Goal: Contribute content: Contribute content

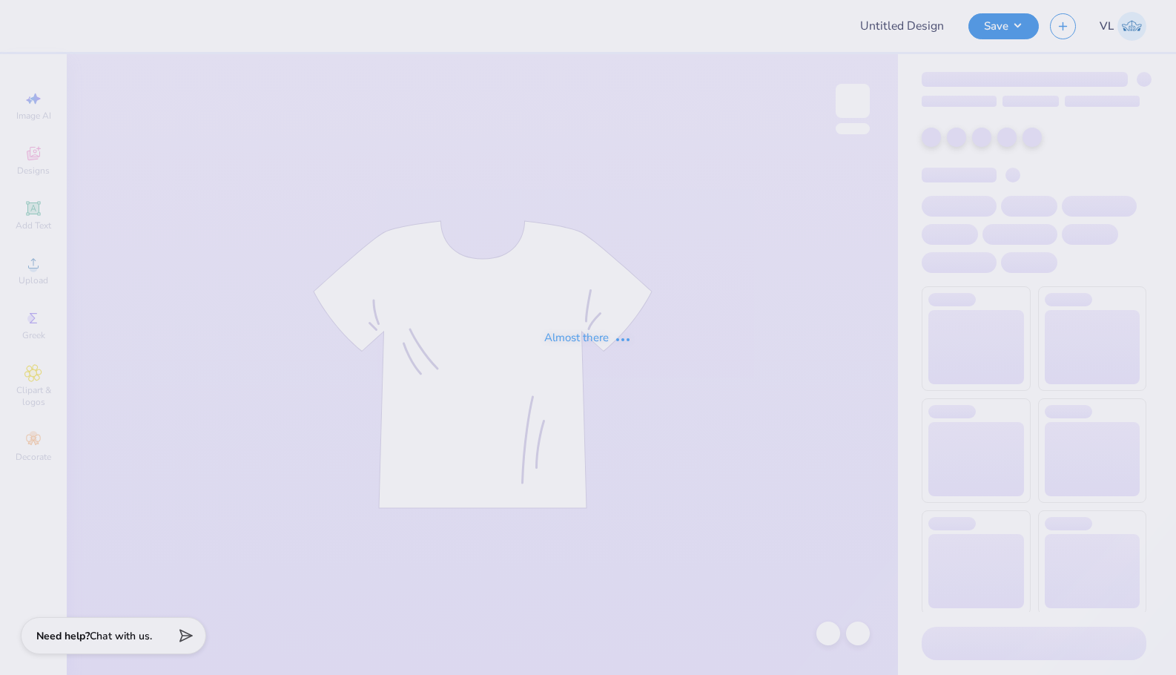
type input "[PERSON_NAME] : [US_STATE][GEOGRAPHIC_DATA]"
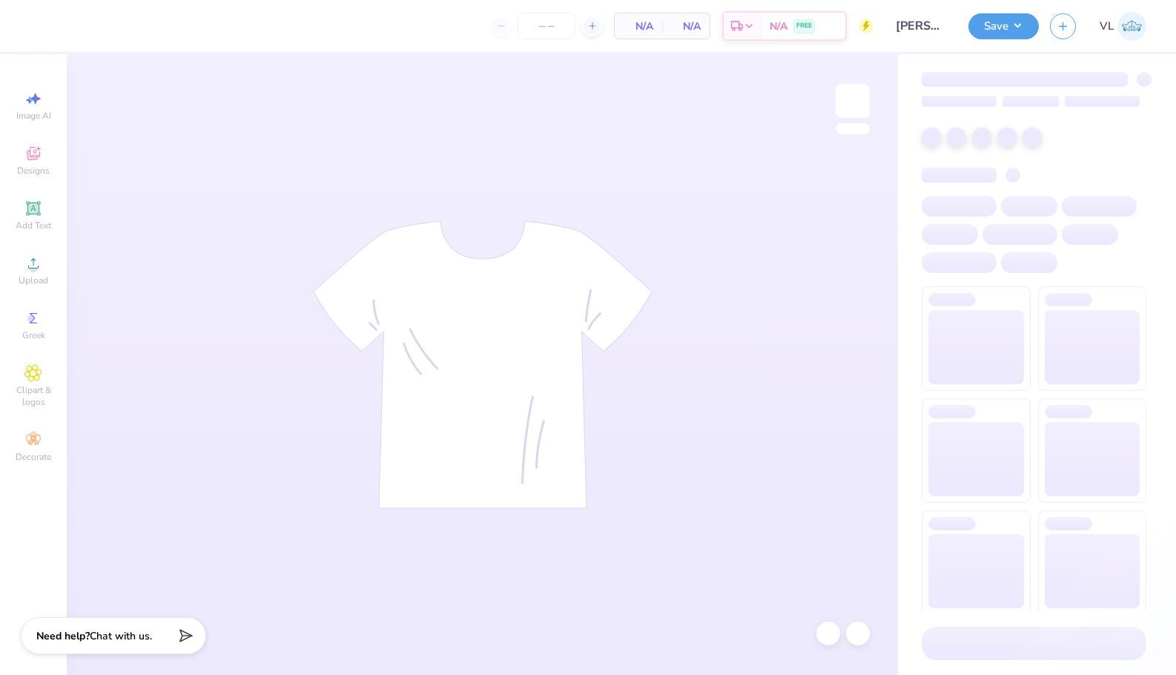
type input "24"
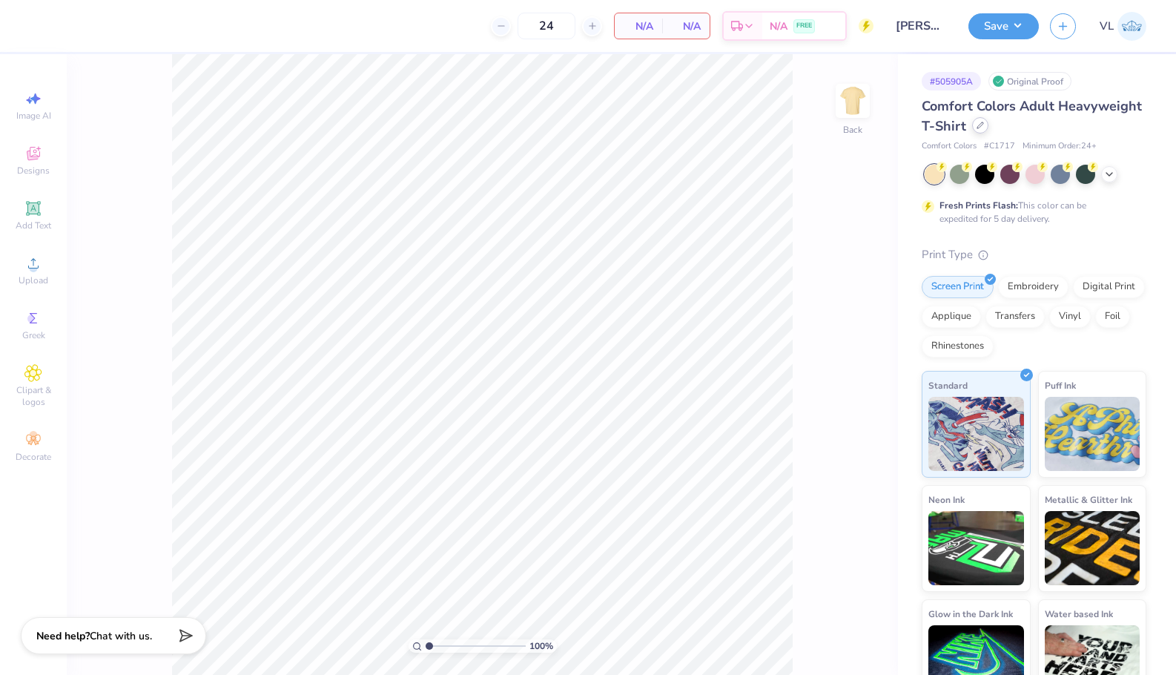
click at [984, 128] on icon at bounding box center [979, 125] width 7 height 7
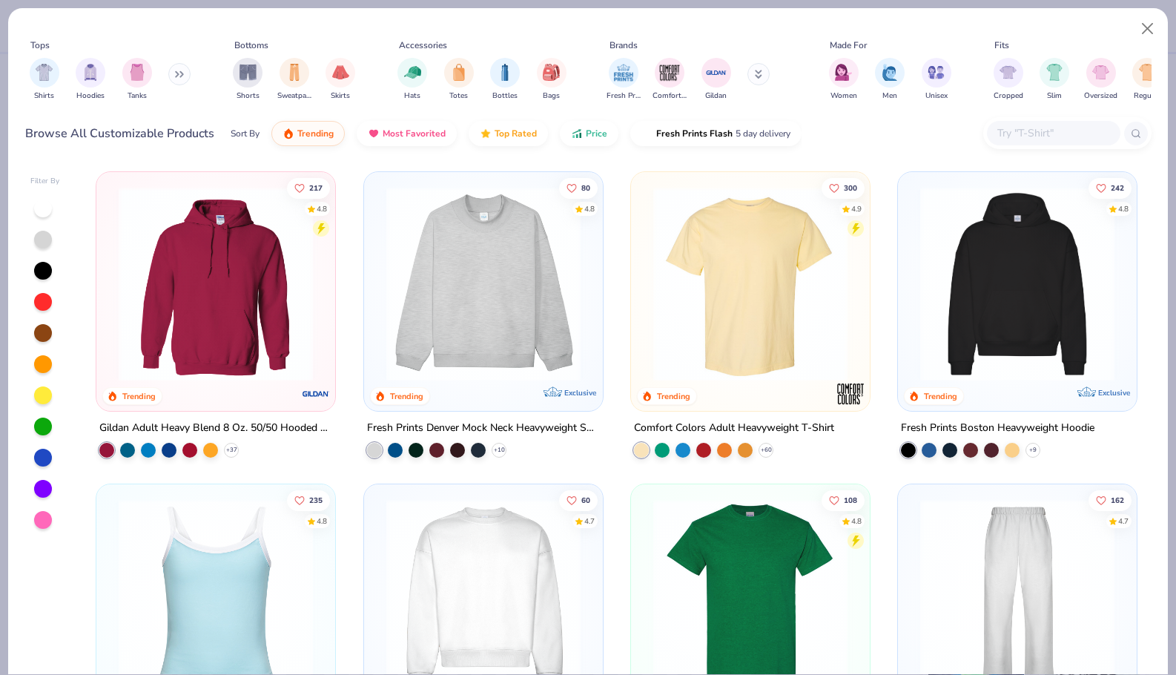
click at [1031, 136] on input "text" at bounding box center [1053, 133] width 114 height 17
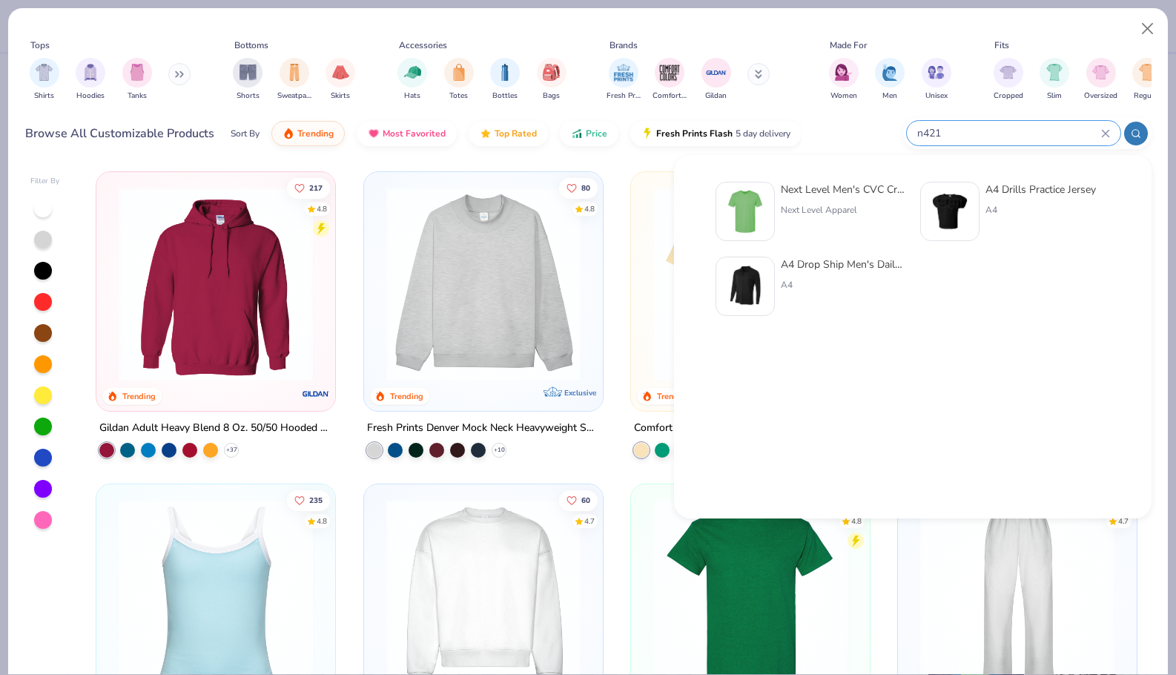
type input "n4212"
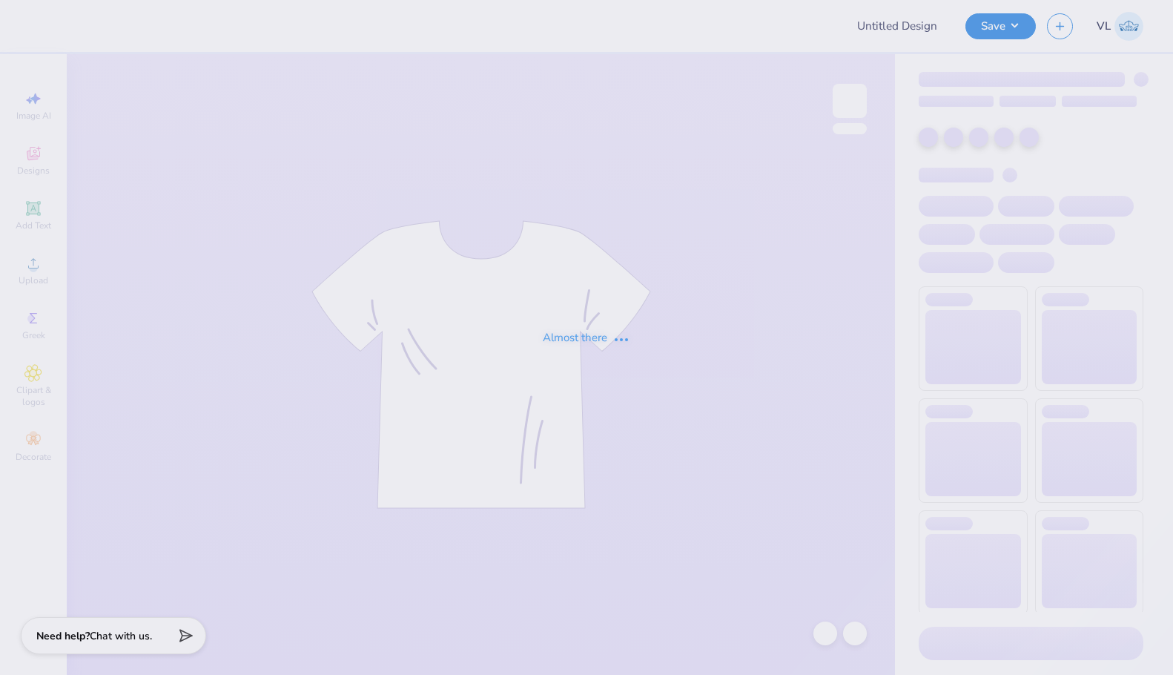
type input "Alpha Phi house shirts"
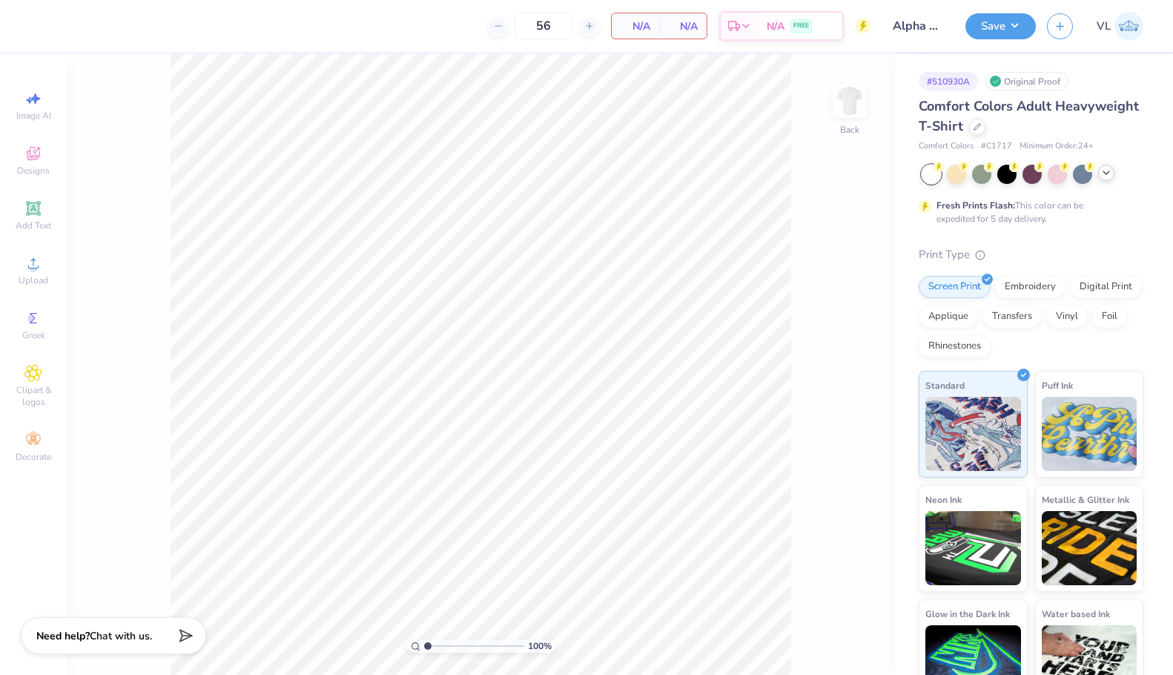
click at [1106, 177] on icon at bounding box center [1106, 173] width 12 height 12
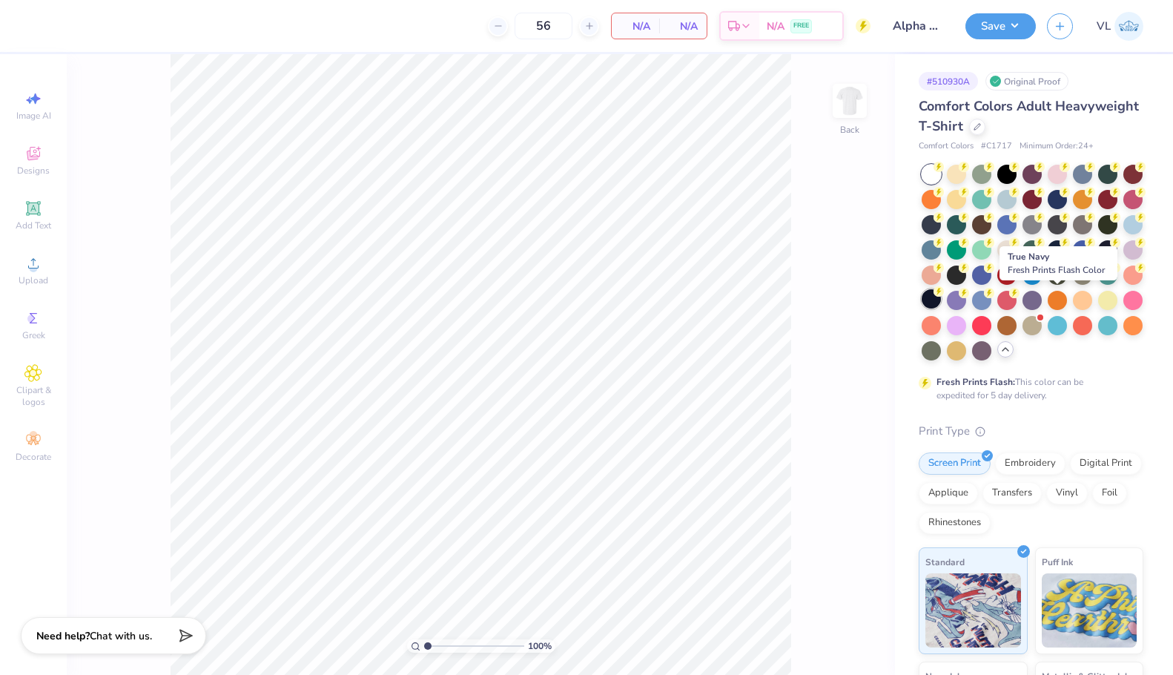
click at [941, 304] on div at bounding box center [931, 298] width 19 height 19
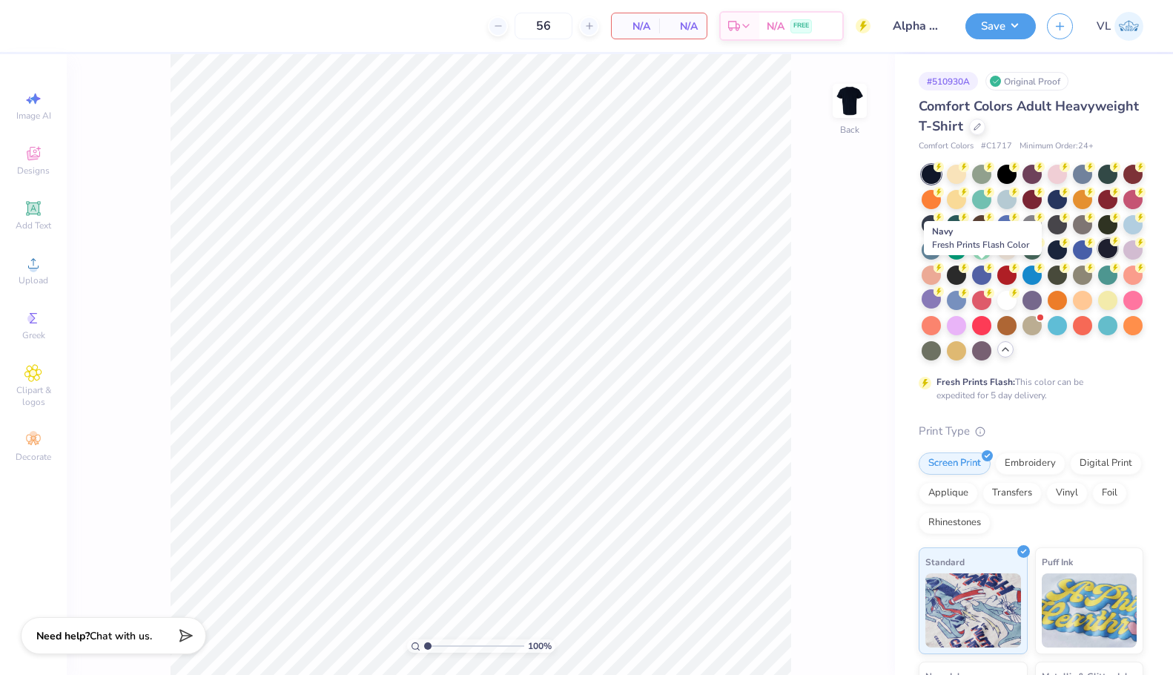
click at [944, 172] on circle at bounding box center [938, 167] width 10 height 10
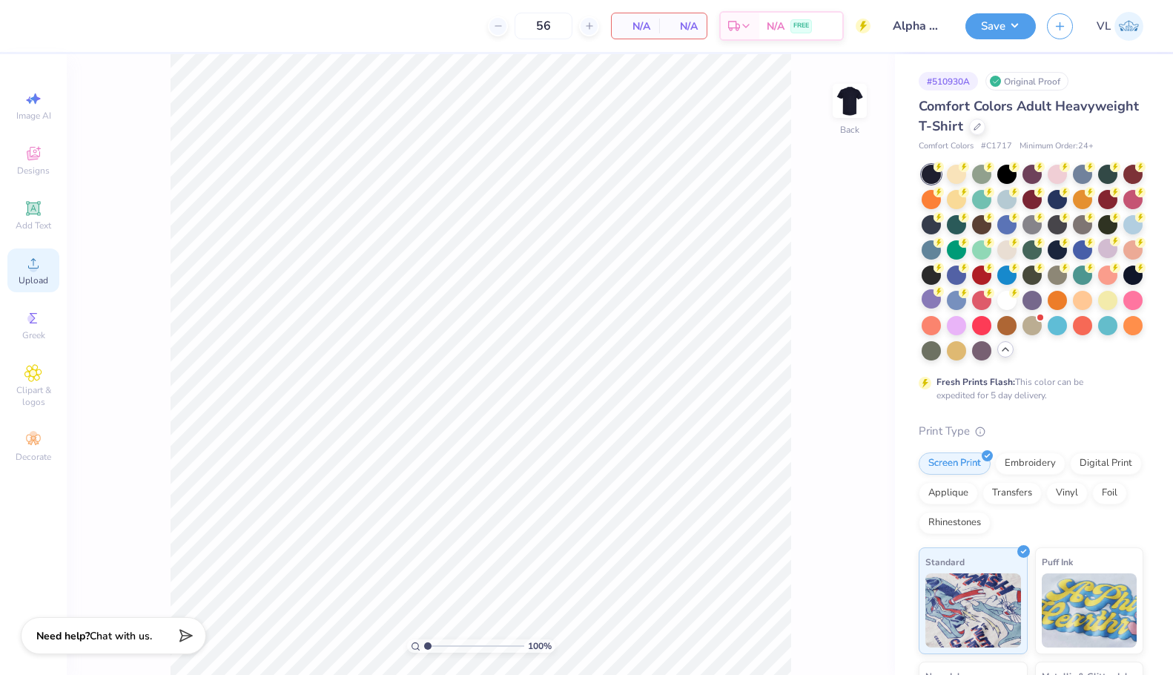
click at [39, 271] on div "Upload" at bounding box center [33, 270] width 52 height 44
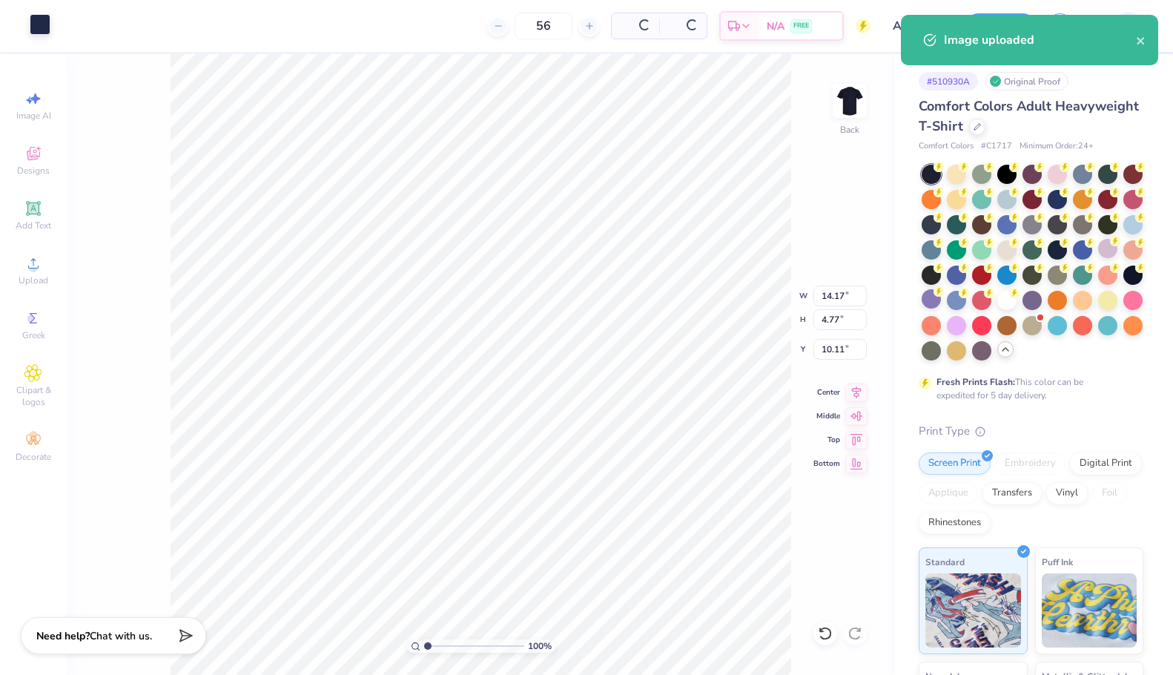
click at [50, 35] on div at bounding box center [40, 24] width 21 height 21
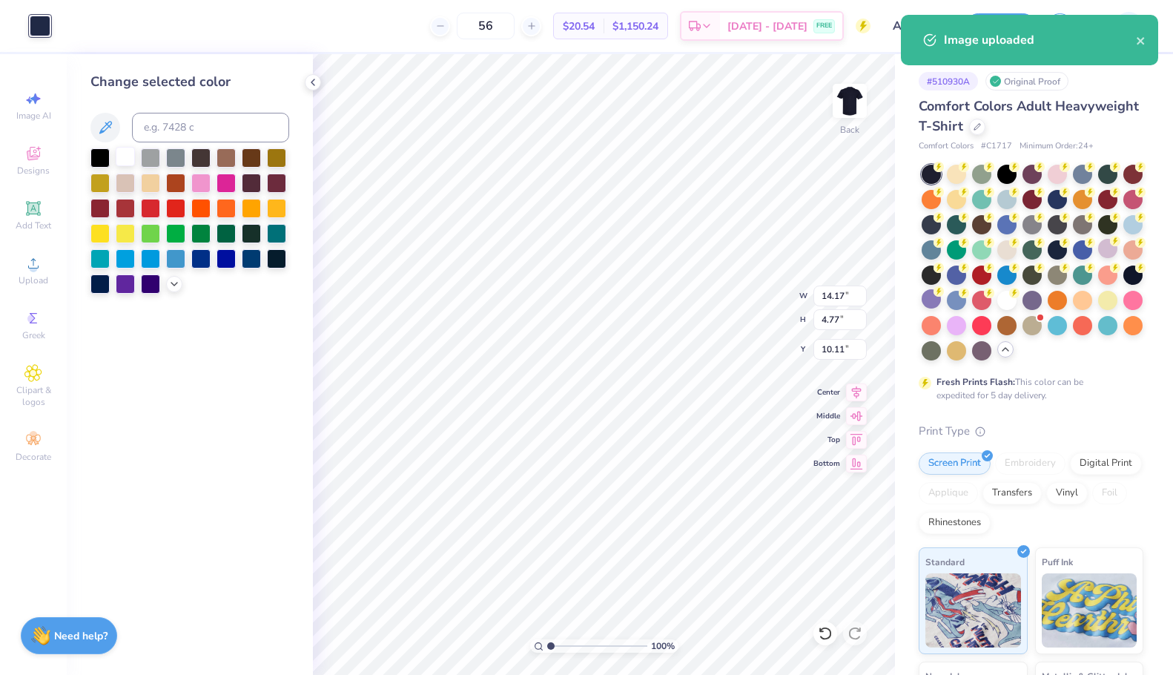
click at [120, 157] on div at bounding box center [125, 156] width 19 height 19
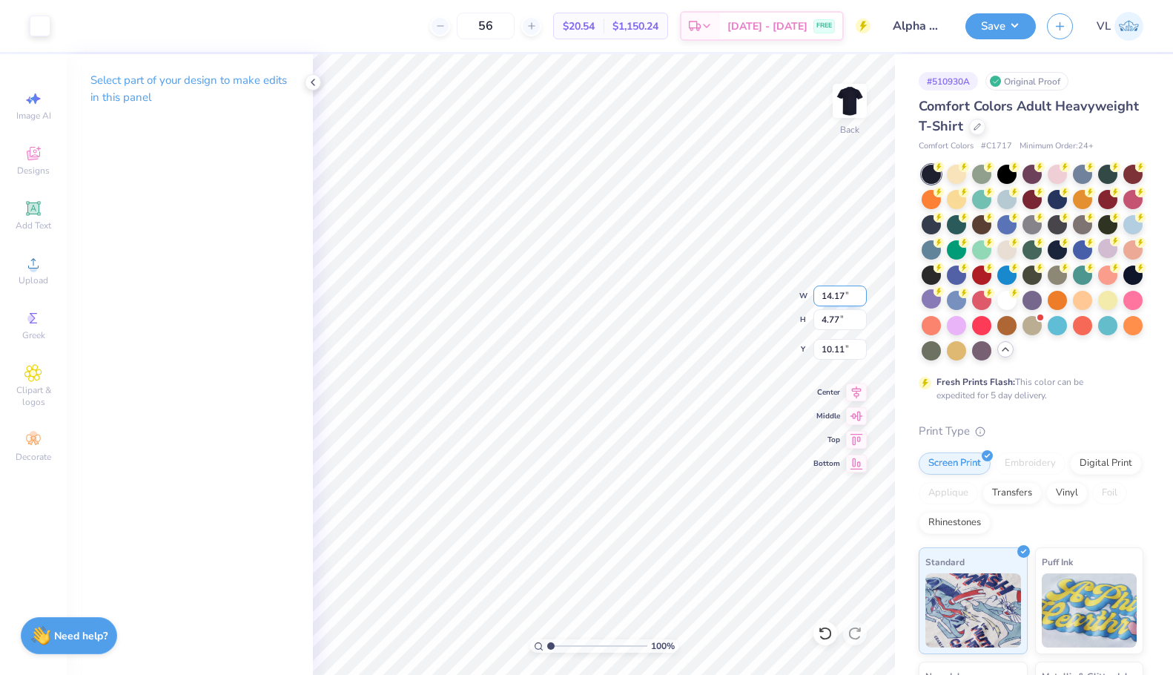
click at [847, 295] on input "14.17" at bounding box center [839, 295] width 53 height 21
click at [835, 354] on input "10.11" at bounding box center [839, 349] width 53 height 21
click at [837, 288] on input "14.17" at bounding box center [839, 295] width 53 height 21
type input "7.00"
type input "2.36"
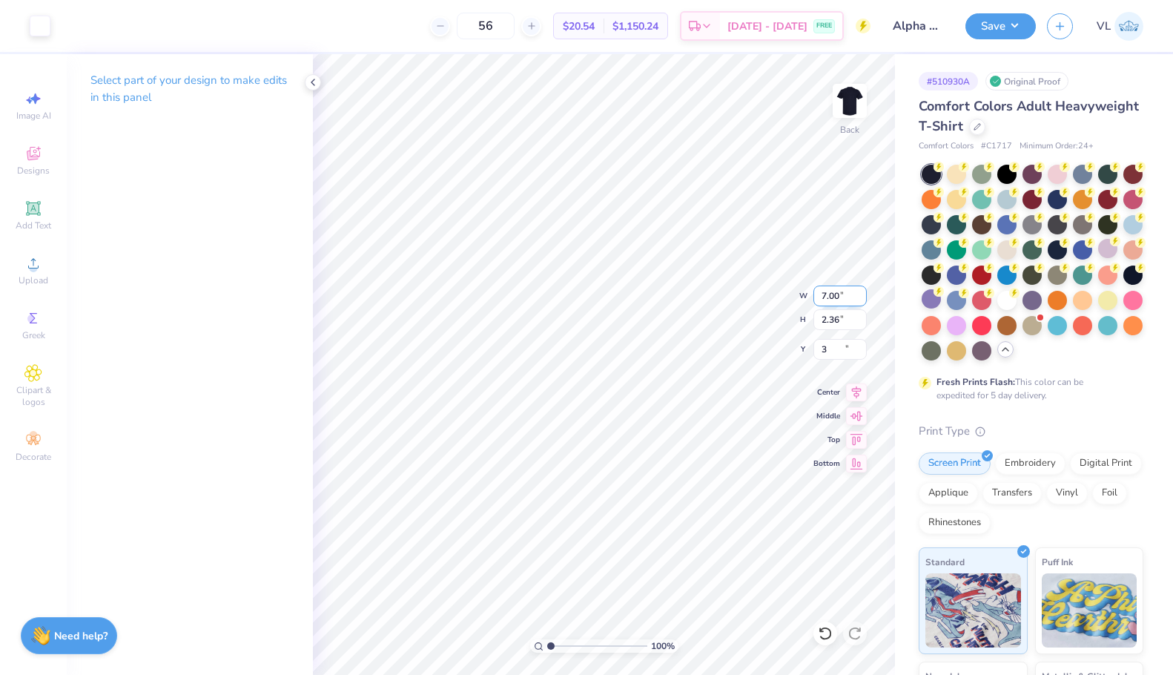
type input "3.00"
click at [859, 108] on img at bounding box center [849, 100] width 59 height 59
click at [47, 270] on div "Upload" at bounding box center [33, 270] width 52 height 44
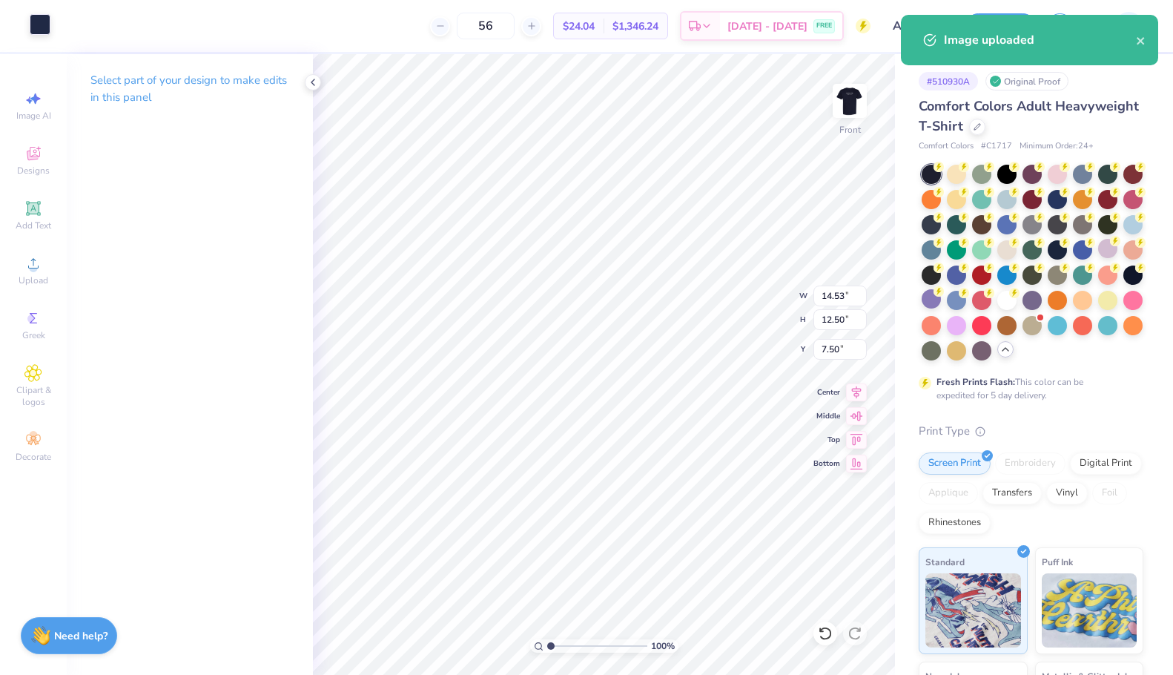
click at [39, 27] on div at bounding box center [40, 24] width 21 height 21
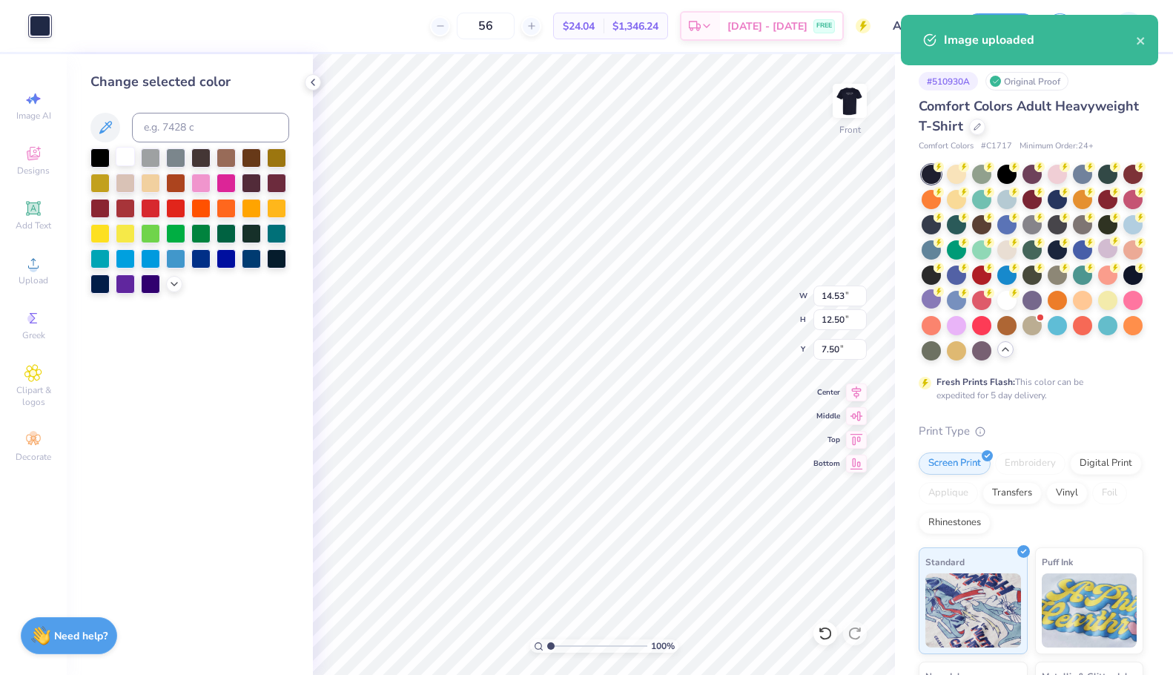
click at [132, 157] on div at bounding box center [125, 156] width 19 height 19
click at [853, 297] on input "14.53" at bounding box center [839, 295] width 53 height 21
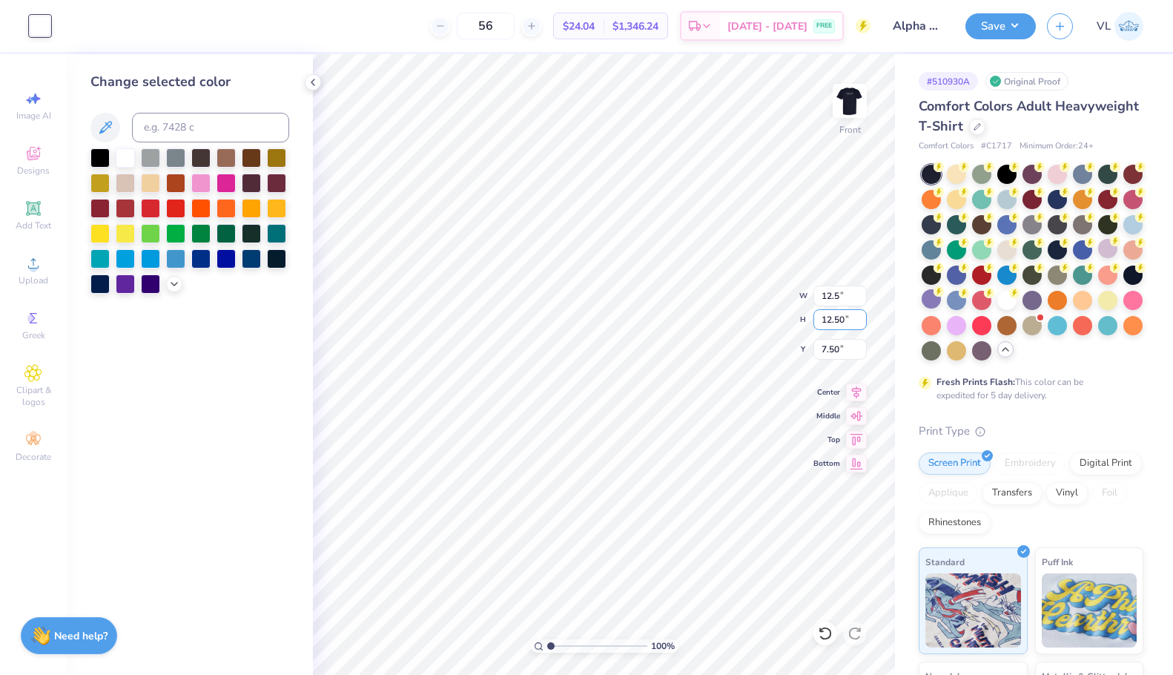
type input "12.50"
type input "10.75"
click at [851, 354] on input "8.38" at bounding box center [839, 349] width 53 height 21
type input "3.00"
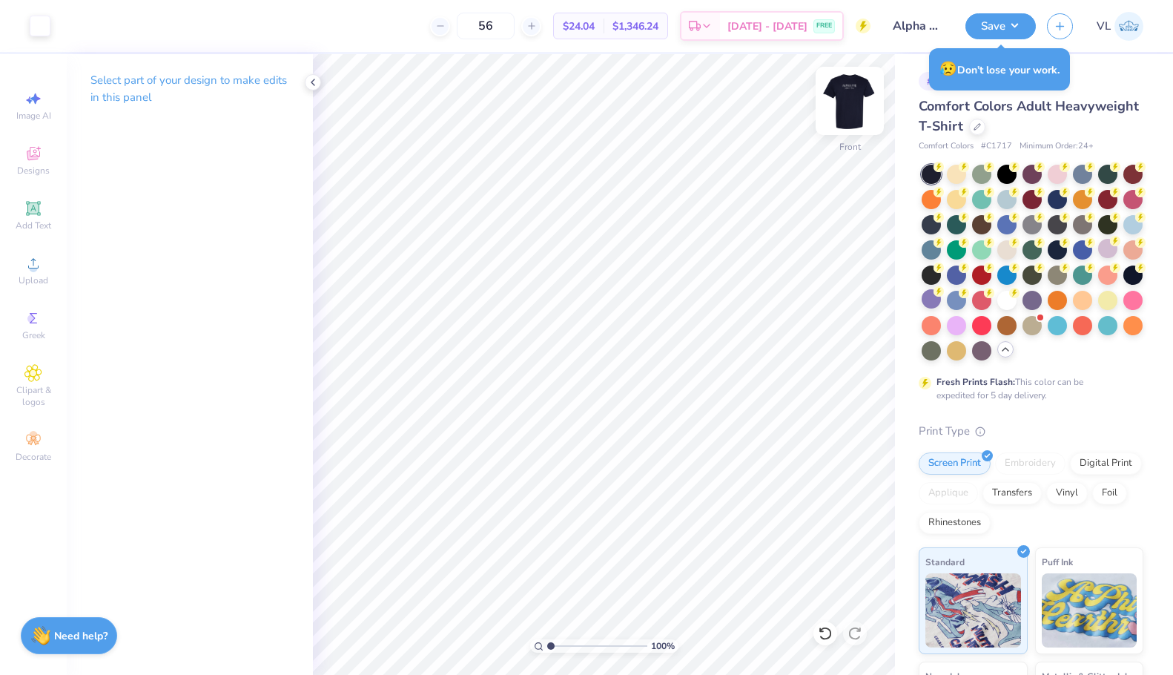
click at [847, 99] on img at bounding box center [849, 100] width 59 height 59
click at [54, 225] on div "Add Text" at bounding box center [33, 216] width 52 height 44
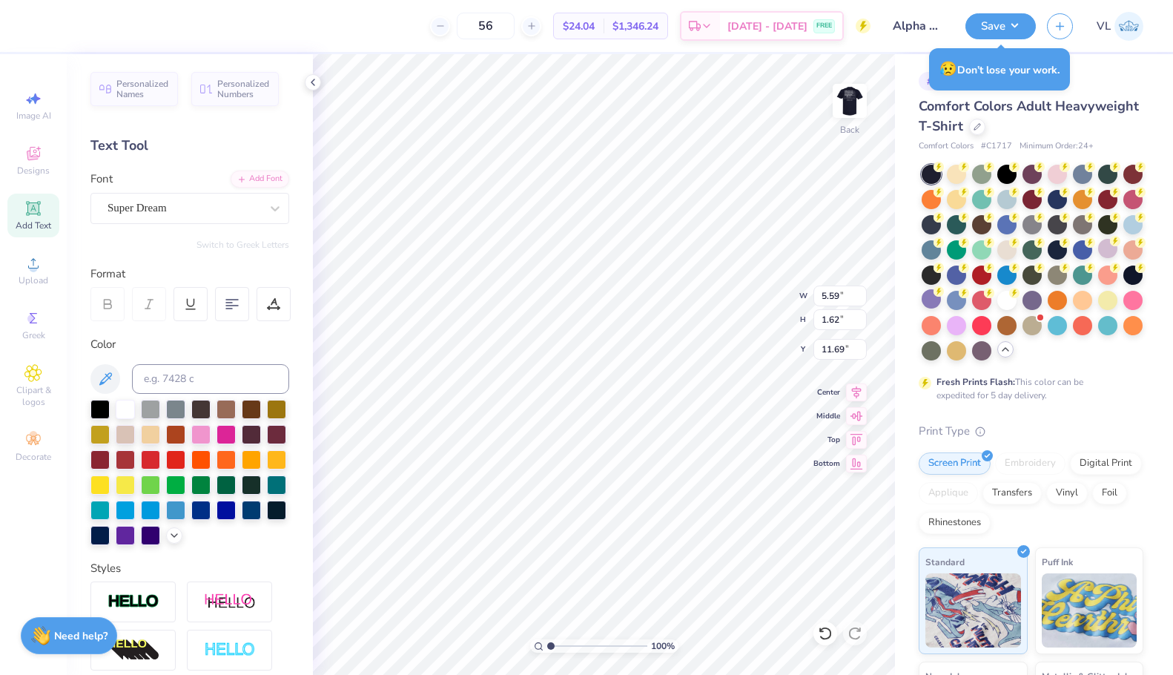
type input "7.00"
type input "2.36"
type input "3.00"
click at [846, 300] on input "7.00" at bounding box center [839, 295] width 53 height 21
type input "1"
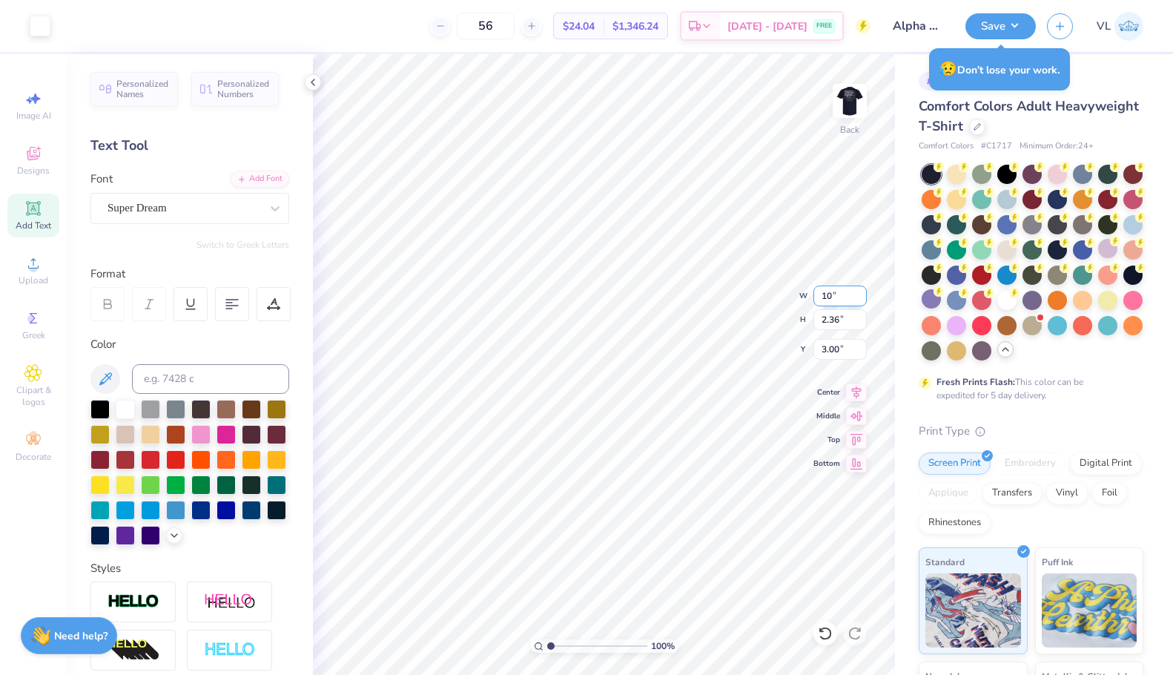
type input "10"
type input "3.37"
type input "10.00"
type input "3.00"
type input "5.59"
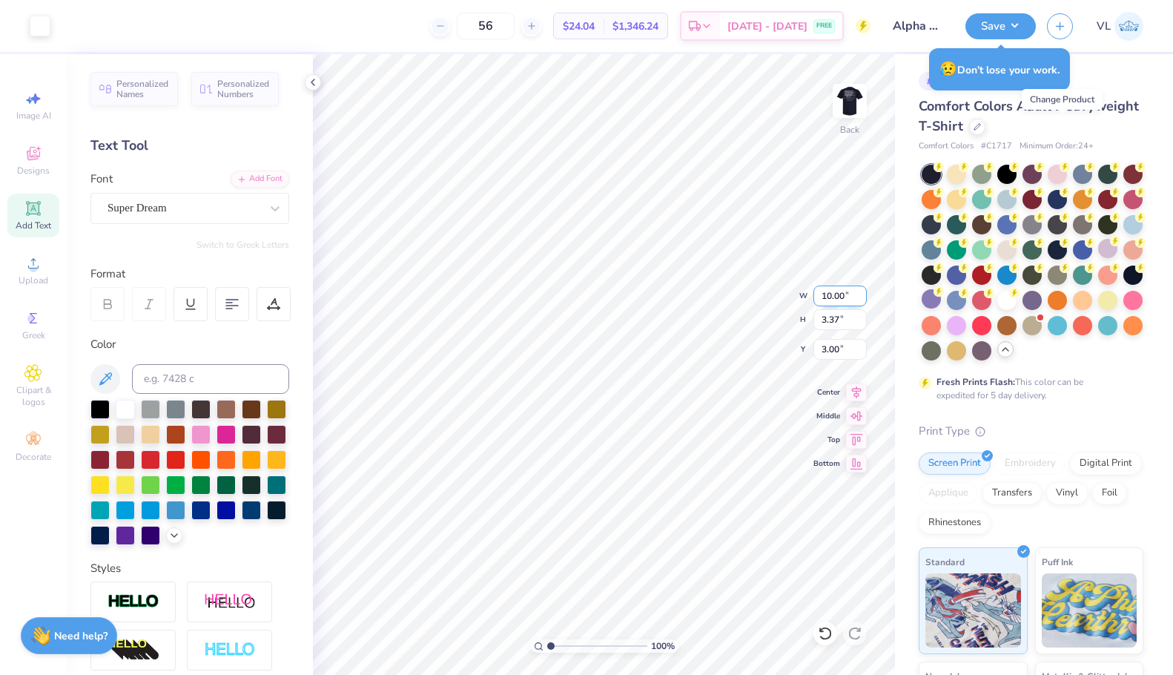
type input "1.62"
type input "11.69"
click at [208, 205] on div "Super Dream" at bounding box center [184, 207] width 156 height 23
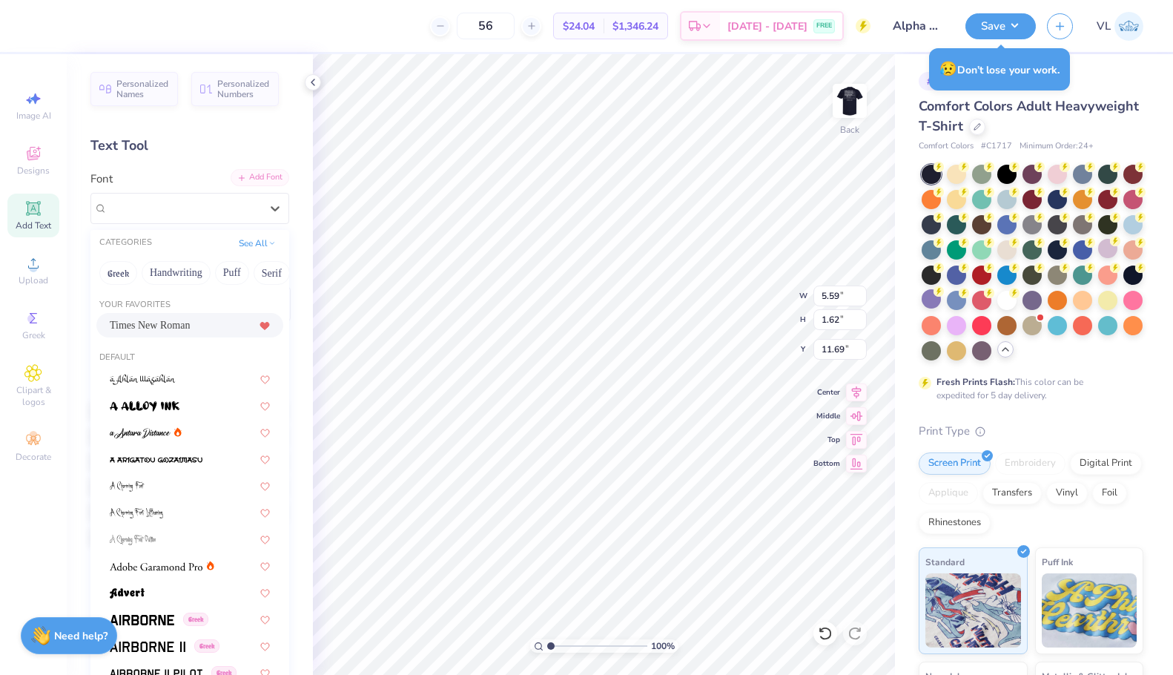
click at [243, 179] on div "Add Font" at bounding box center [260, 177] width 59 height 17
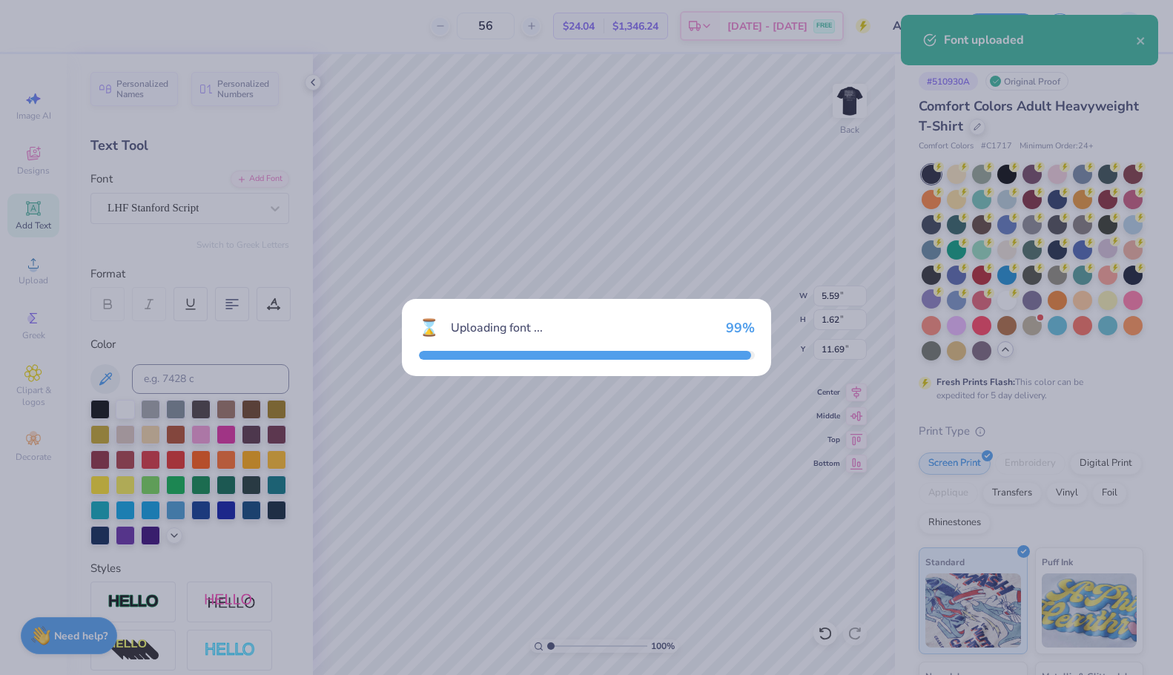
type input "3.71"
type input "2.12"
type input "11.44"
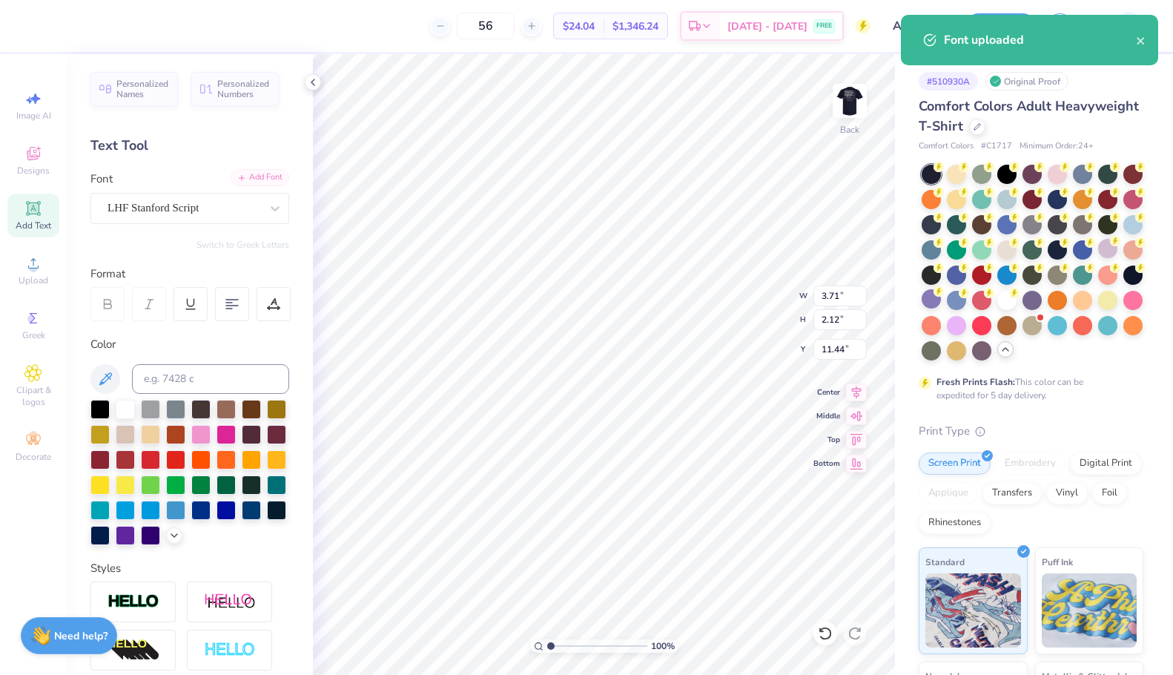
click at [261, 178] on div "Add Font" at bounding box center [260, 177] width 59 height 17
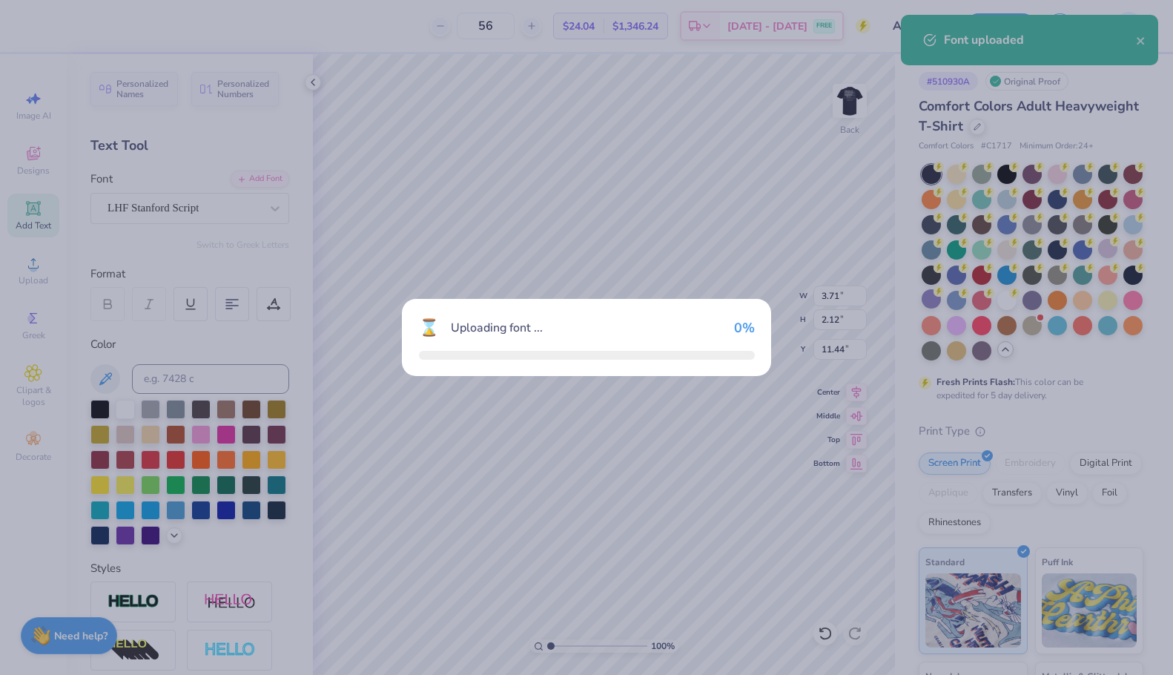
type input "5.14"
type input "1.66"
type input "11.67"
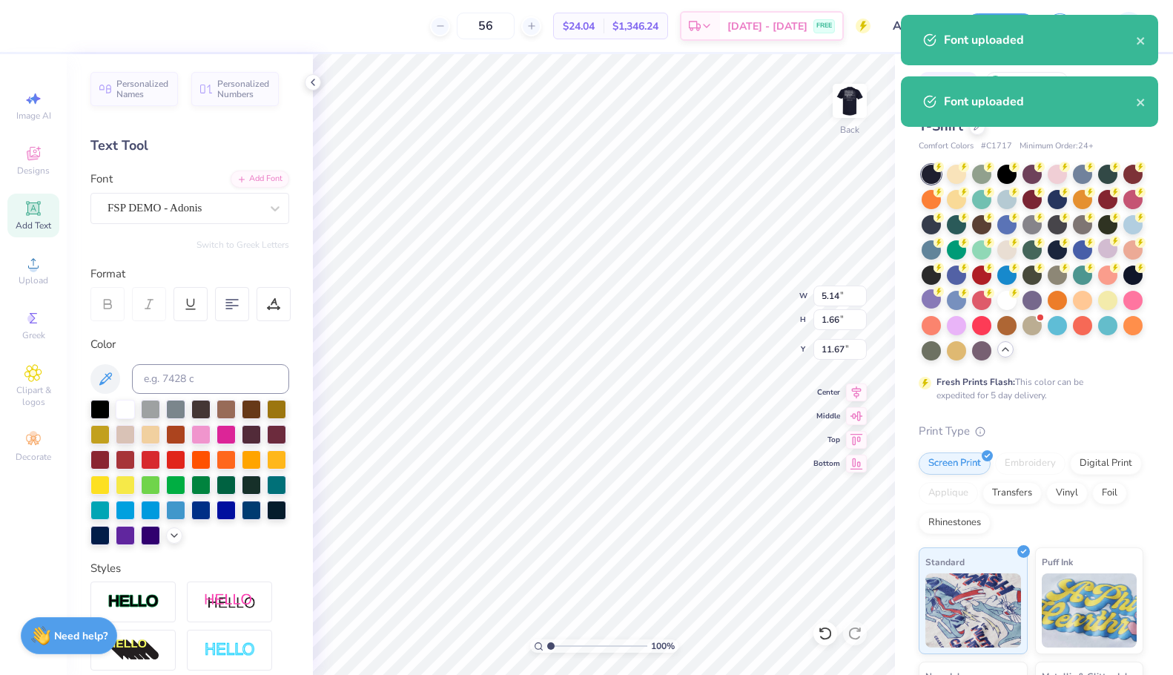
scroll to position [13, 1]
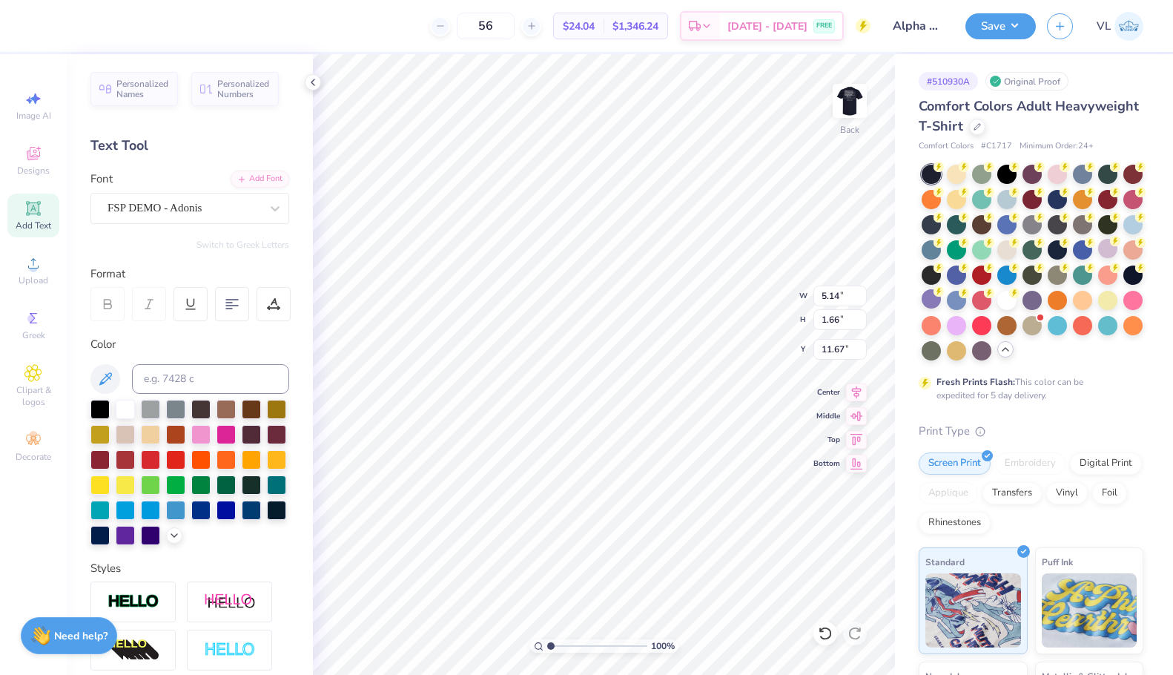
type textarea "ALPHA PHI"
type input "10.95"
type input "1.65"
type input "11.68"
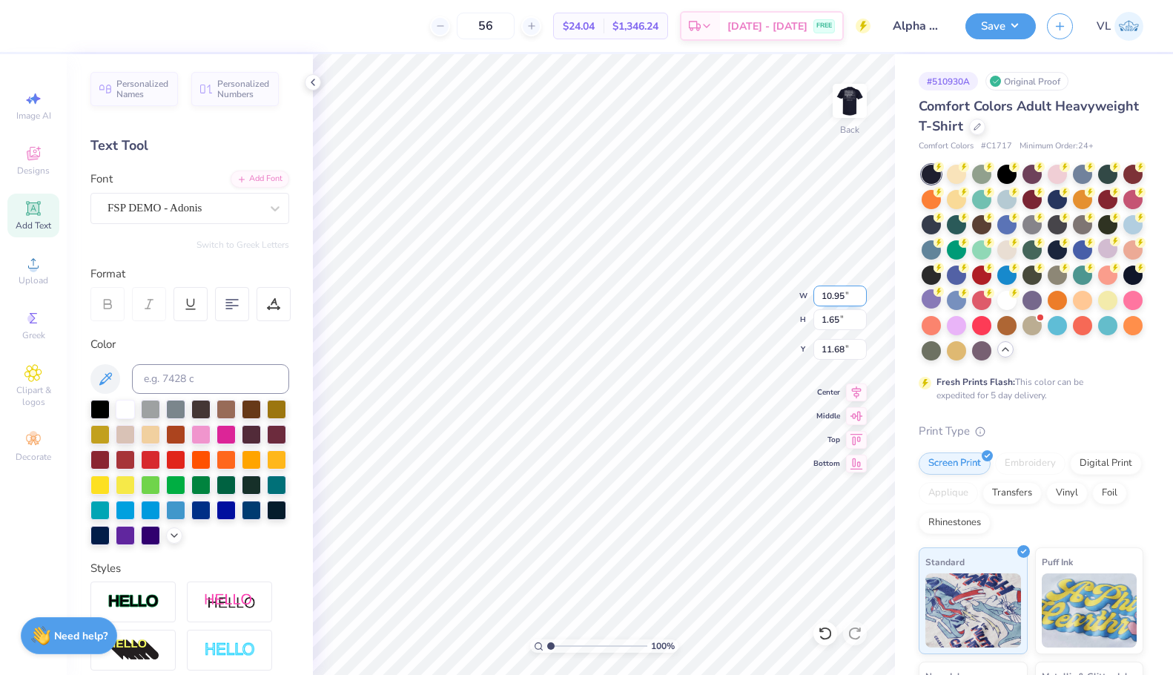
click at [846, 288] on input "10.95" at bounding box center [839, 295] width 53 height 21
type input "10.00"
type input "1.50"
type input "11.75"
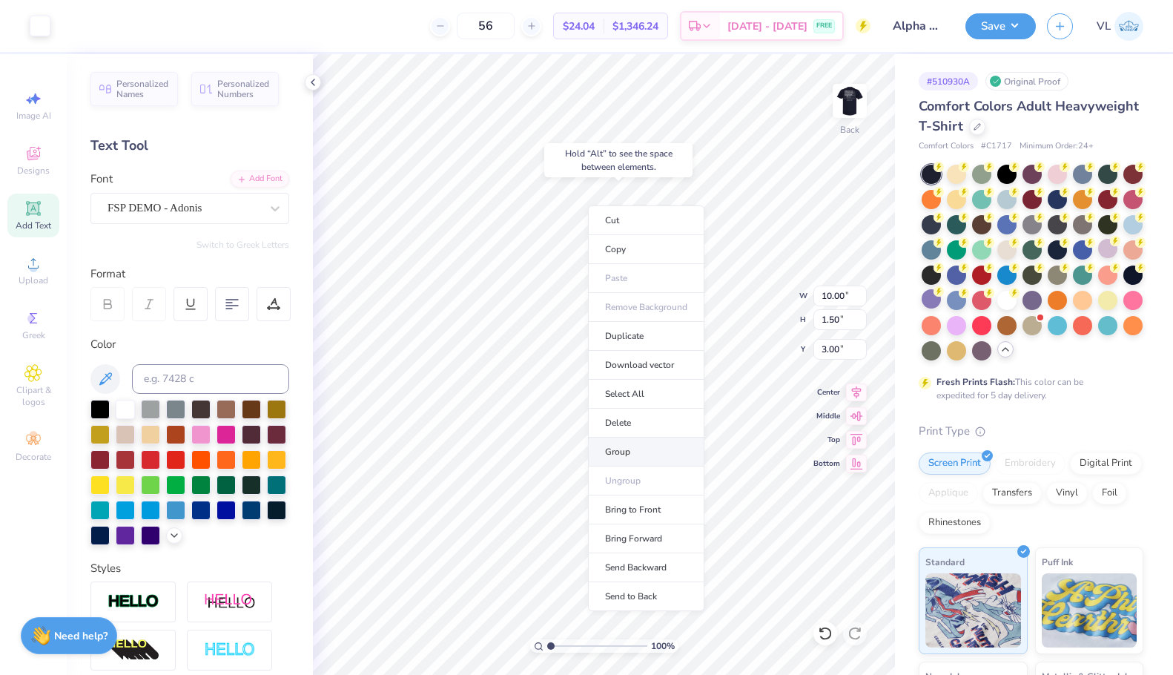
click at [639, 445] on li "Group" at bounding box center [646, 451] width 116 height 29
type input "6.76"
type input "1.26"
type input "5.11"
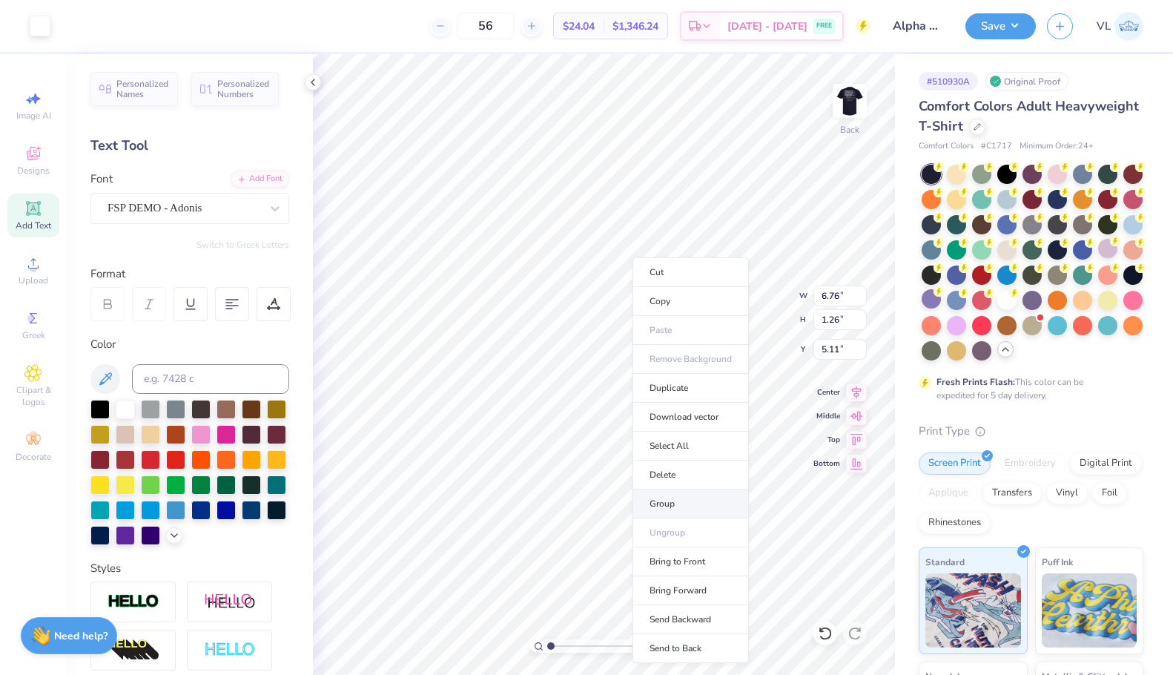
click at [668, 512] on li "Group" at bounding box center [690, 503] width 116 height 29
type input "10.00"
type input "1.50"
click at [679, 403] on li "Duplicate" at bounding box center [681, 396] width 116 height 29
type input "12.75"
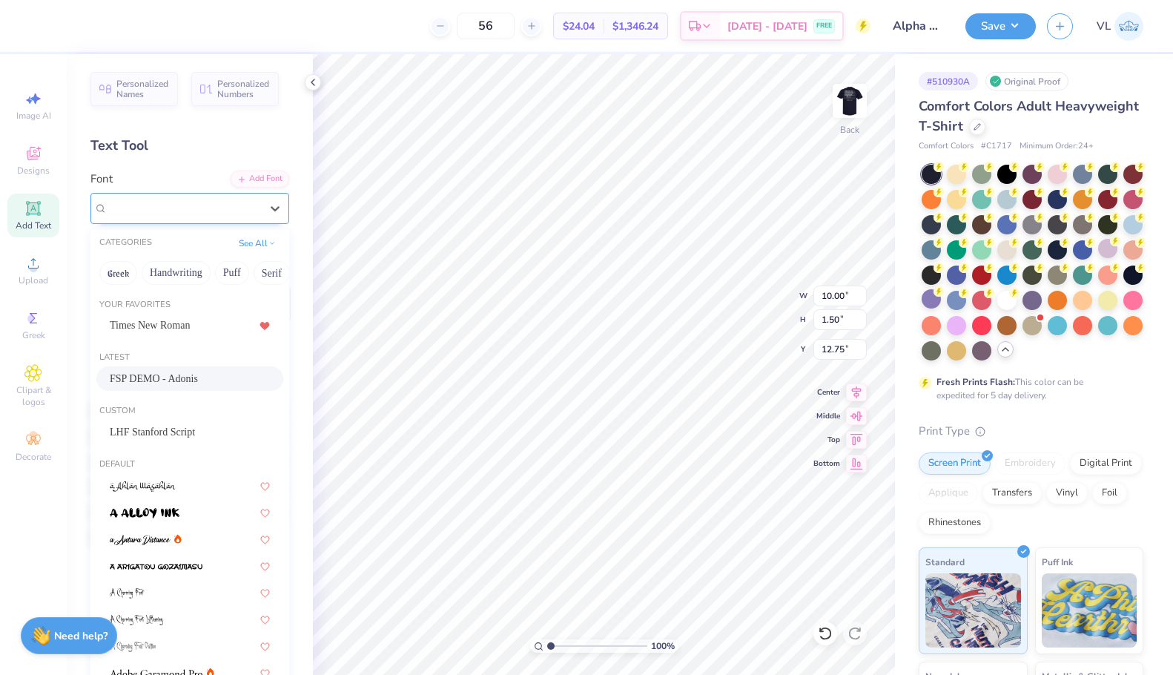
click at [214, 208] on div "FSP DEMO - Adonis" at bounding box center [184, 207] width 156 height 23
click at [156, 429] on span "LHF Stanford Script" at bounding box center [152, 432] width 85 height 16
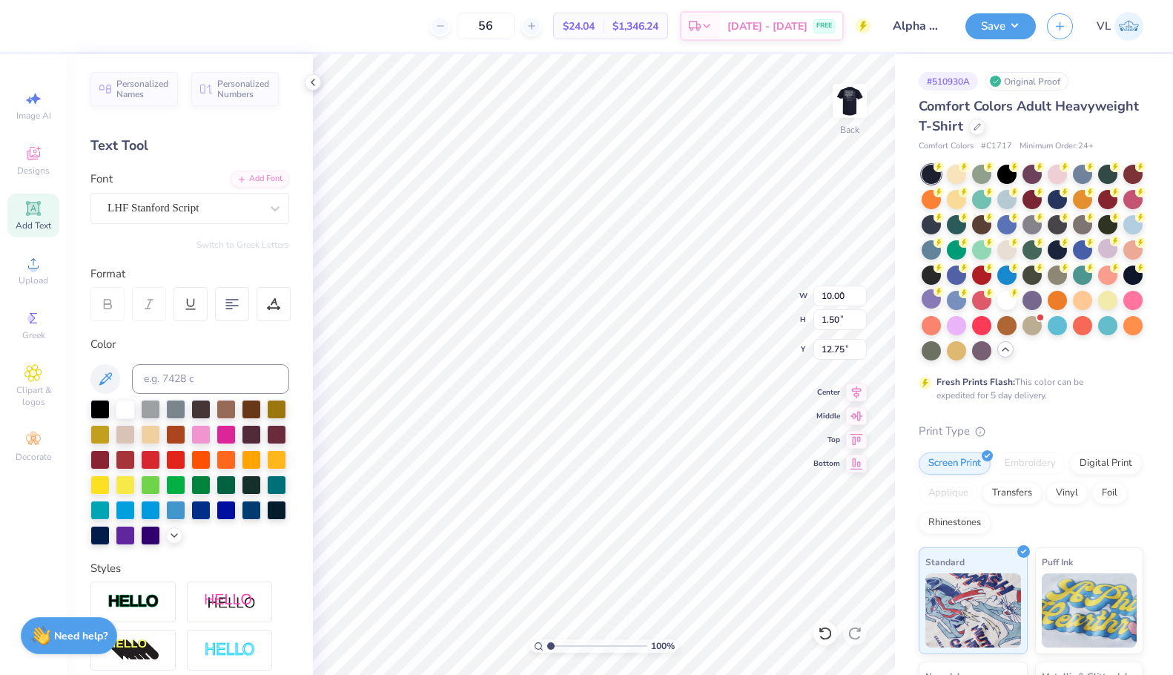
type input "7.66"
type input "1.40"
type input "14.40"
type textarea "Austin Texas"
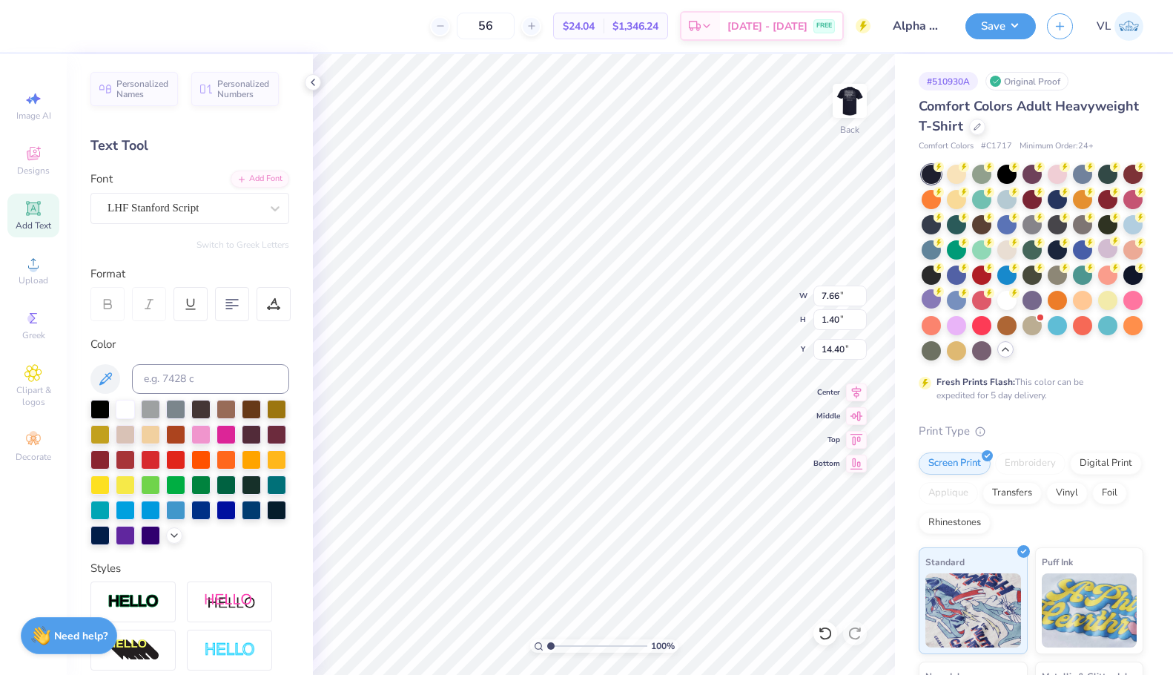
scroll to position [13, 4]
type input "7.02"
type input "1.31"
type input "14.44"
click at [835, 302] on input "7.02" at bounding box center [839, 295] width 53 height 21
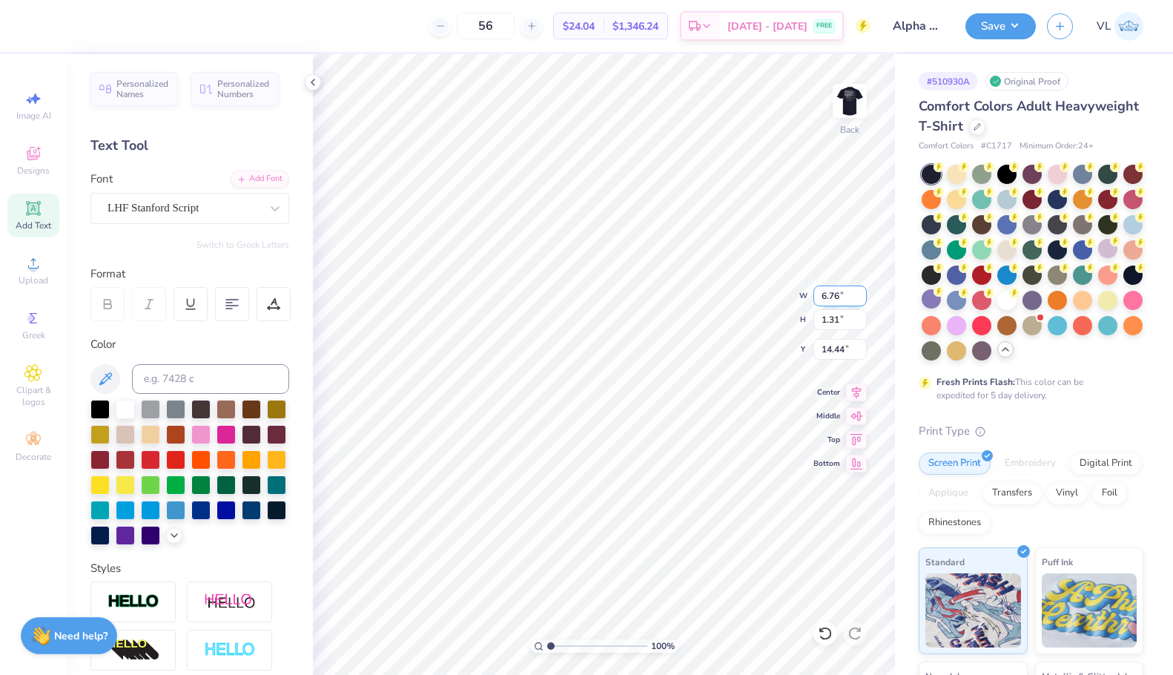
type input "6.76"
type input "1.26"
type input "14.47"
click at [836, 347] on input "14.47" at bounding box center [839, 349] width 53 height 21
type input "10.00"
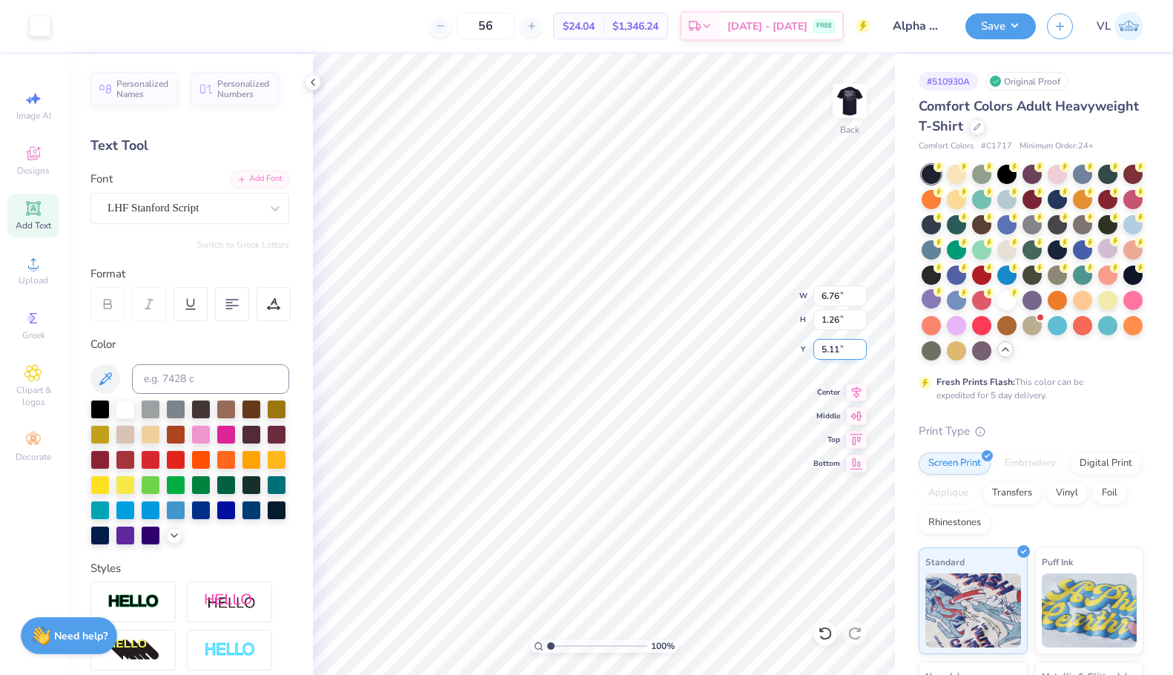
type input "3.37"
type input "3.00"
click at [841, 355] on input "14.47" at bounding box center [839, 349] width 53 height 21
type input "5.11"
click at [858, 388] on icon at bounding box center [856, 390] width 21 height 18
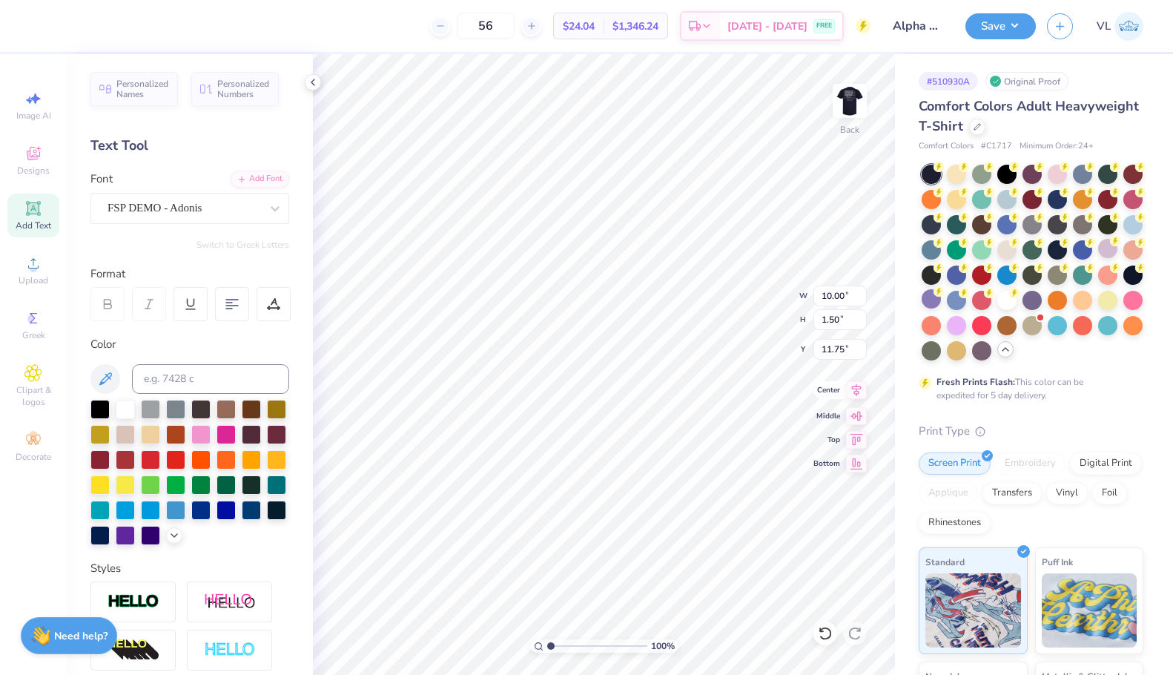
click at [859, 390] on icon at bounding box center [856, 390] width 21 height 18
click at [836, 354] on input "11.75" at bounding box center [839, 349] width 53 height 21
type input "3.00"
click at [855, 116] on img at bounding box center [849, 100] width 59 height 59
click at [550, 509] on li "Group" at bounding box center [561, 511] width 116 height 29
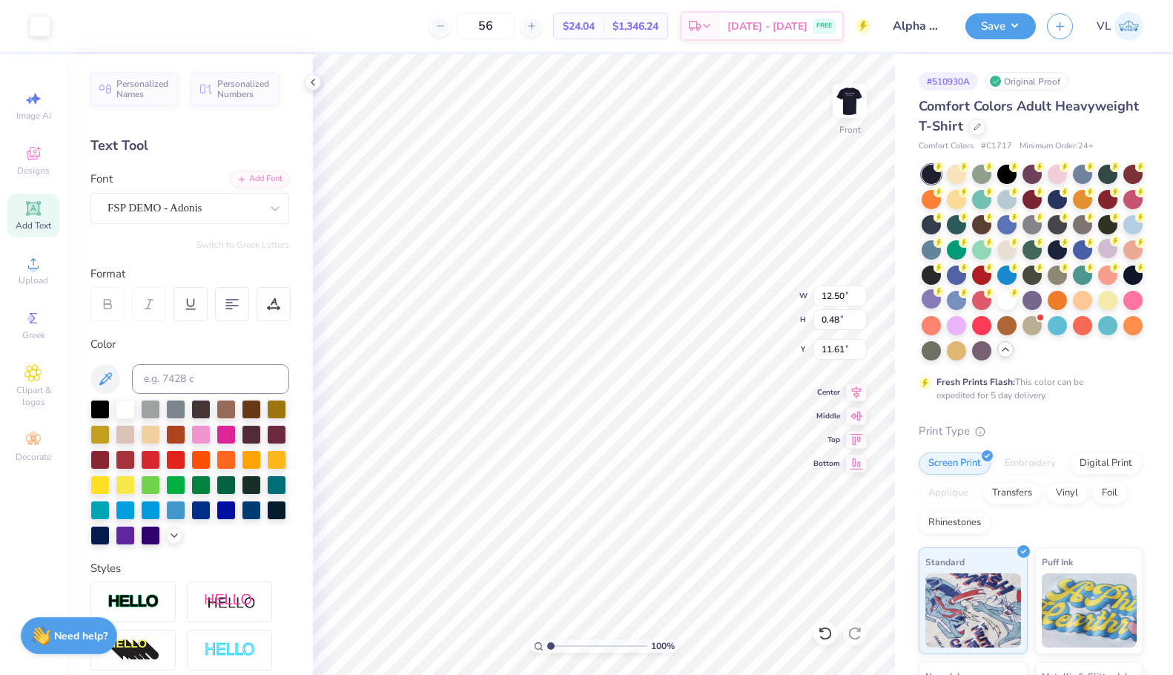
type input "12.34"
type input "8.37"
type input "3.00"
click at [596, 431] on li "Group" at bounding box center [627, 424] width 116 height 29
type input "1.44"
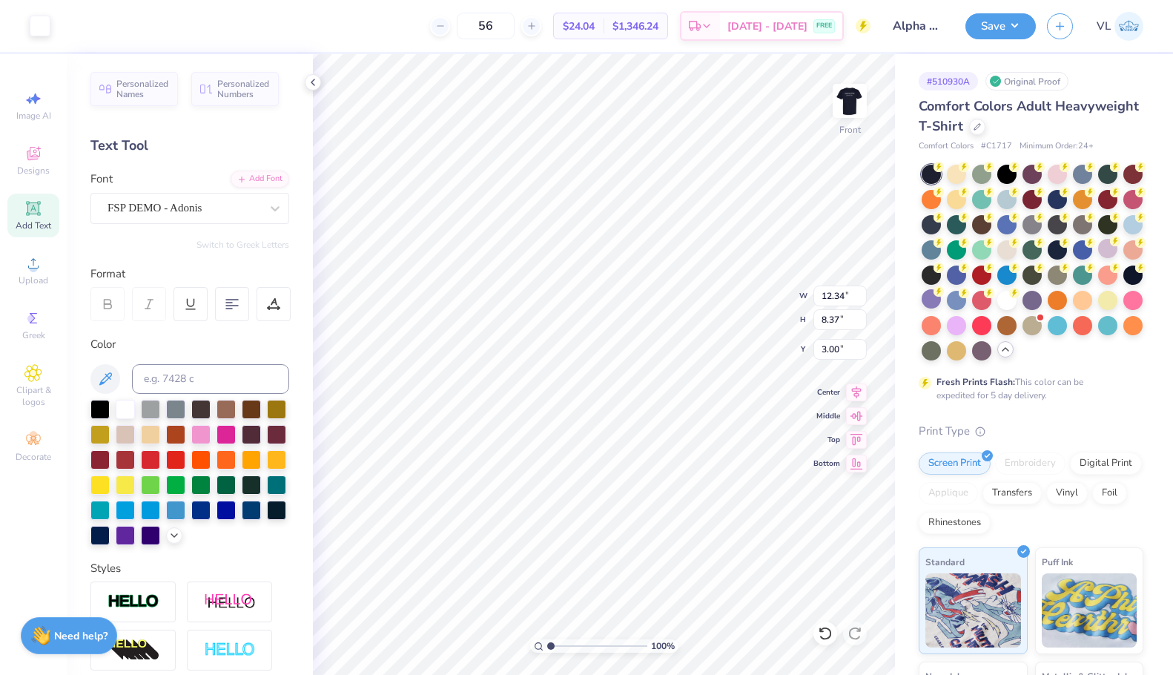
type input "0.60"
type input "12.85"
click at [684, 509] on li "Group" at bounding box center [700, 511] width 116 height 29
click at [237, 173] on div "Add Font" at bounding box center [260, 177] width 59 height 17
click at [56, 211] on div "Add Text" at bounding box center [33, 216] width 52 height 44
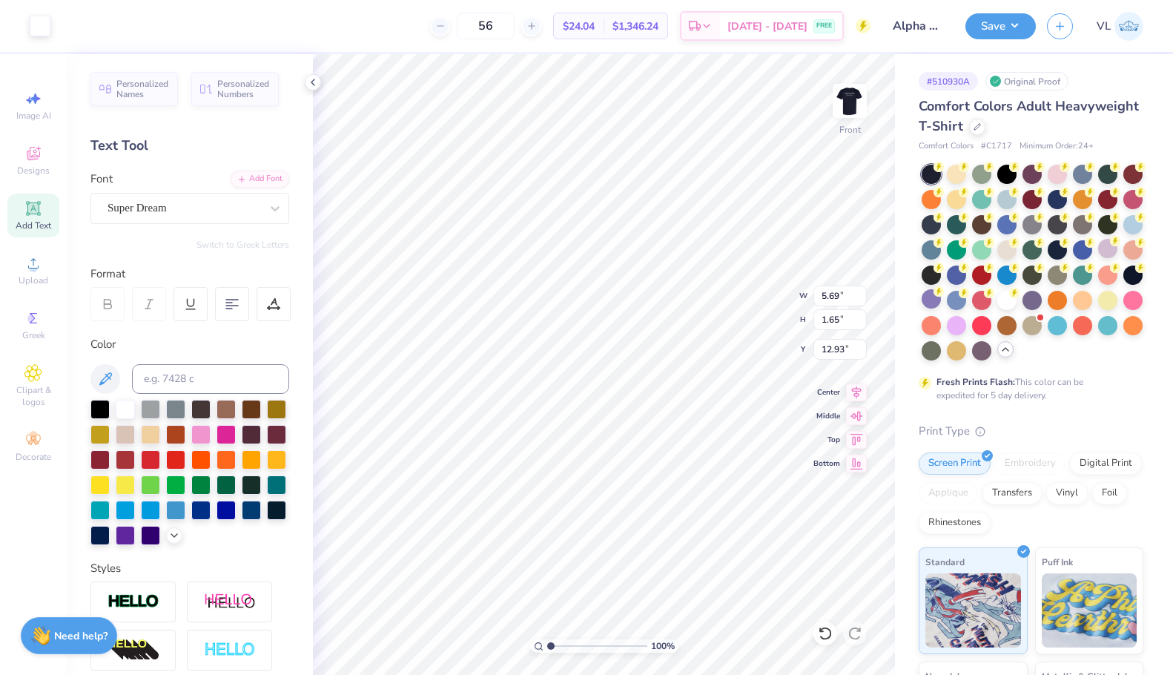
type input "5.69"
type input "1.65"
type input "15.59"
type textarea "Austin, Texas"
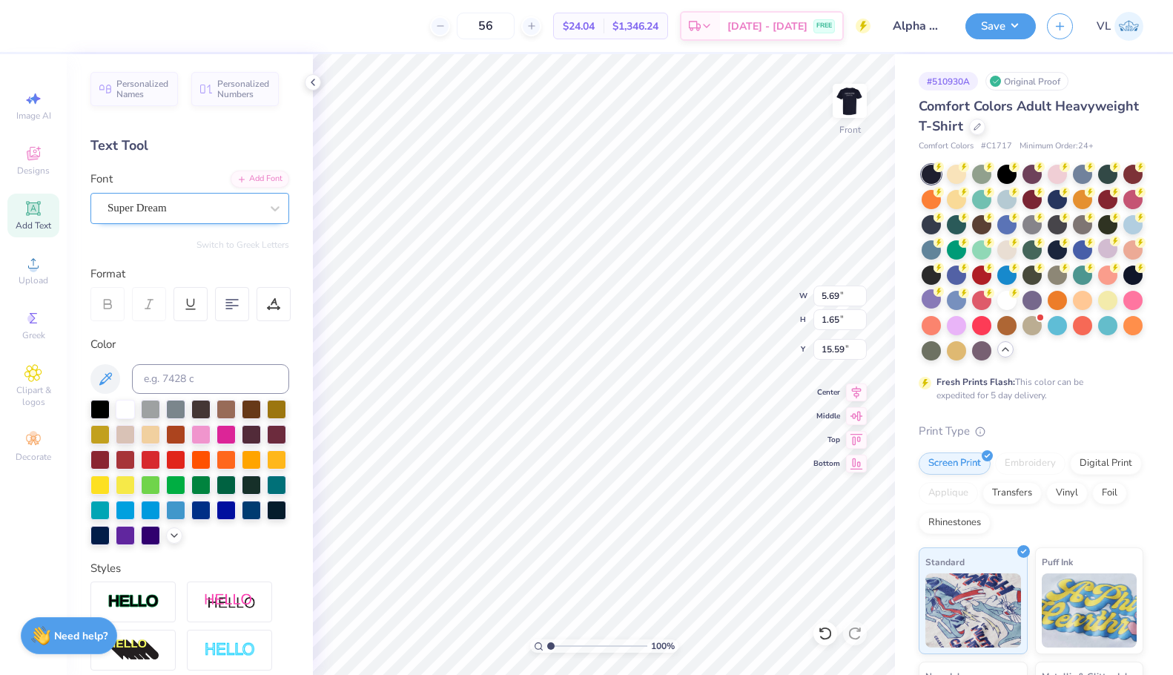
type input "14.42"
type input "1.96"
type input "15.43"
click at [179, 219] on div "Super Dream" at bounding box center [189, 208] width 199 height 31
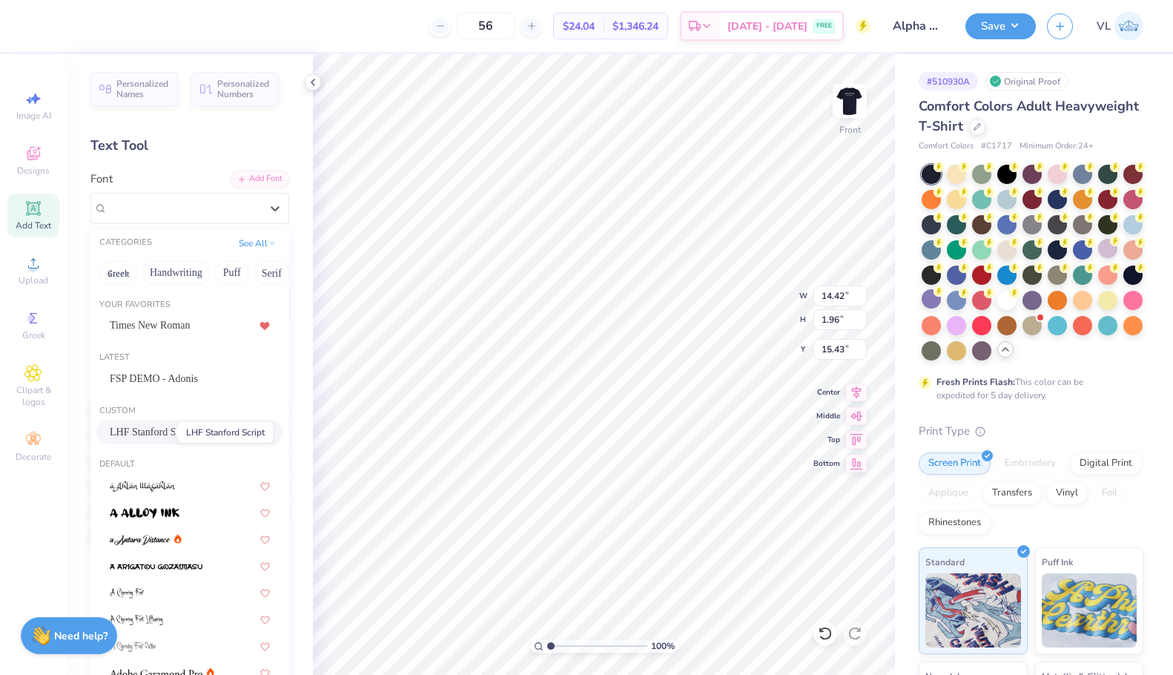
click at [159, 429] on span "LHF Stanford Script" at bounding box center [152, 432] width 85 height 16
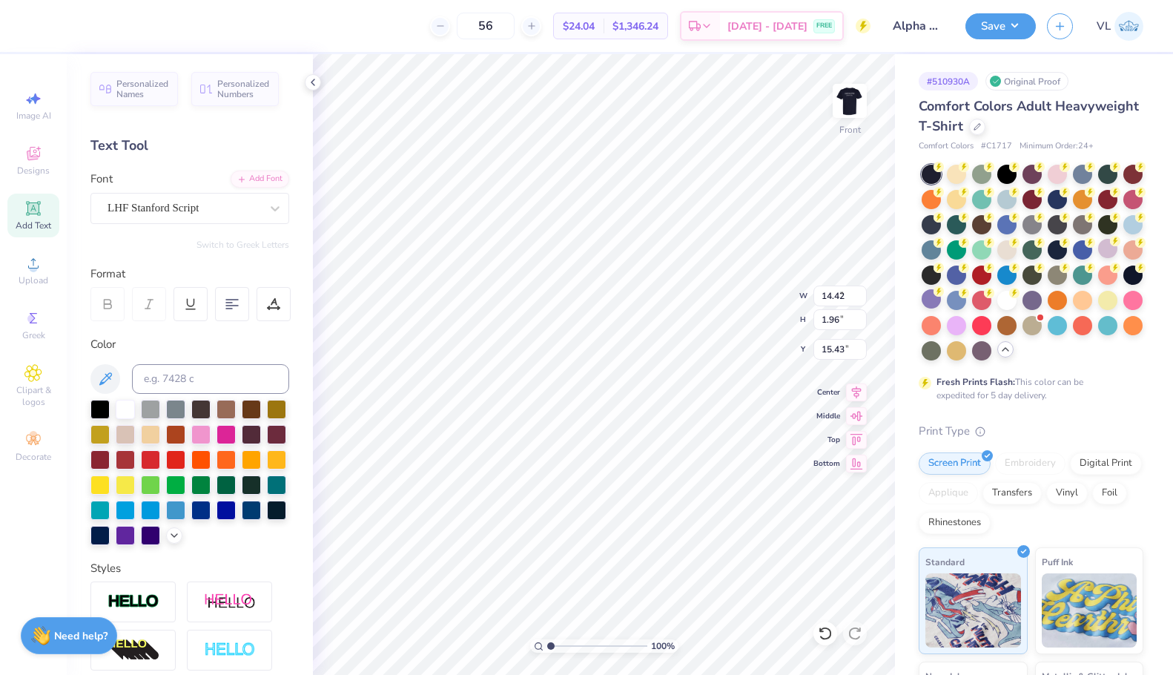
type input "8.09"
type input "1.46"
type input "15.68"
type input "6.09"
type input "1.13"
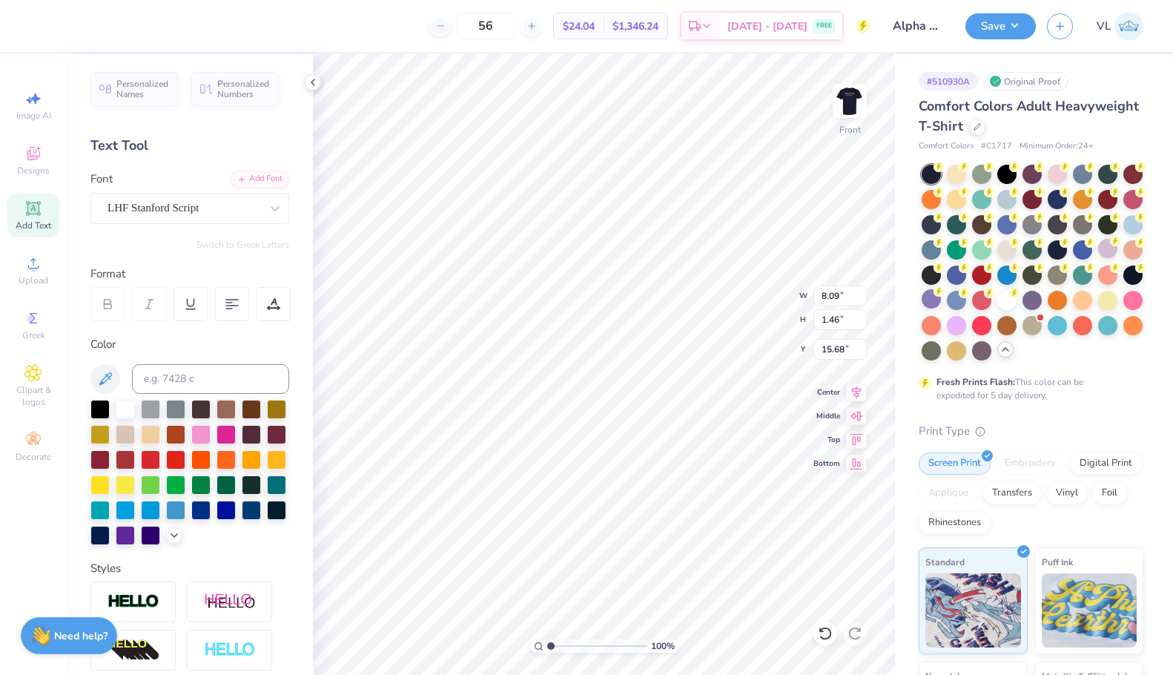
type input "12.61"
type input "8.09"
type input "1.46"
type input "15.68"
type input "6.09"
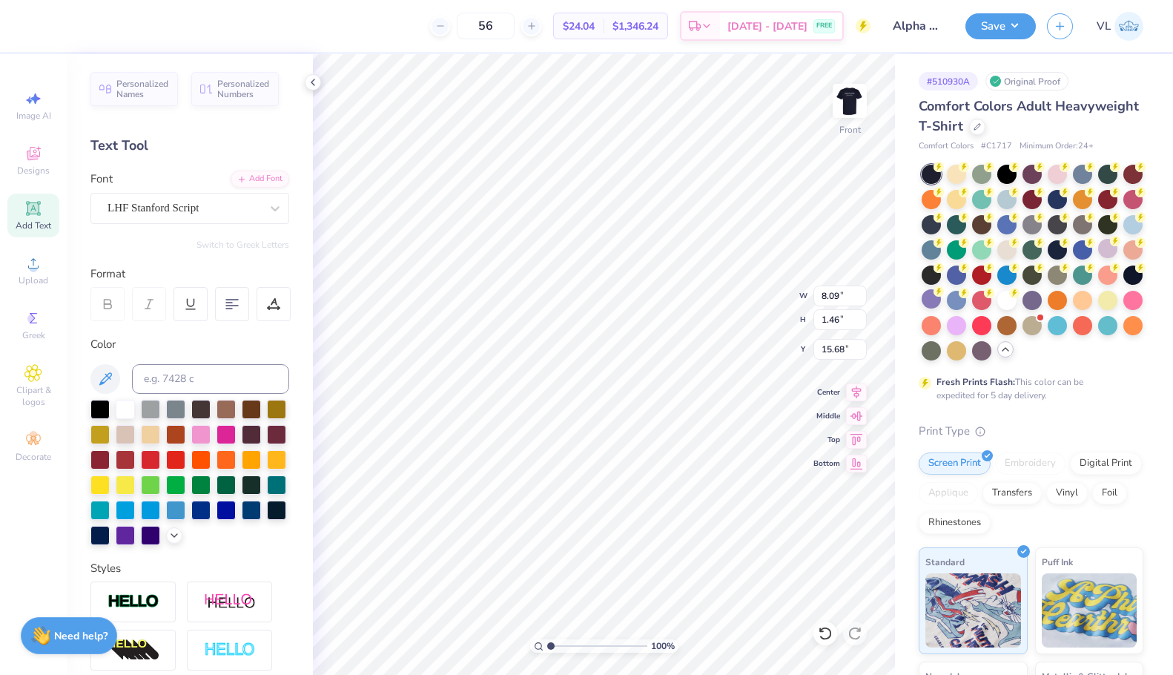
type input "1.13"
type input "12.61"
click at [831, 299] on input "8.09" at bounding box center [839, 295] width 53 height 21
type input "1"
type input "6.09"
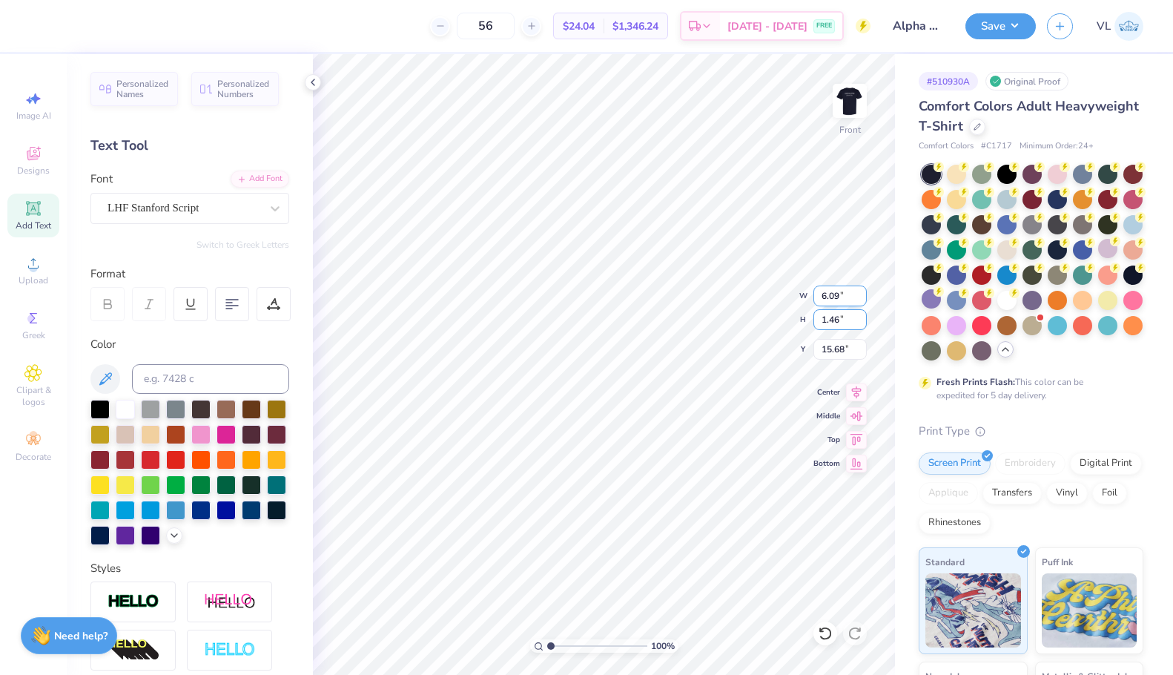
type input "1.10"
type input "15.86"
type input "1.13"
type input "12.61"
click at [846, 348] on input "15.86" at bounding box center [839, 349] width 53 height 21
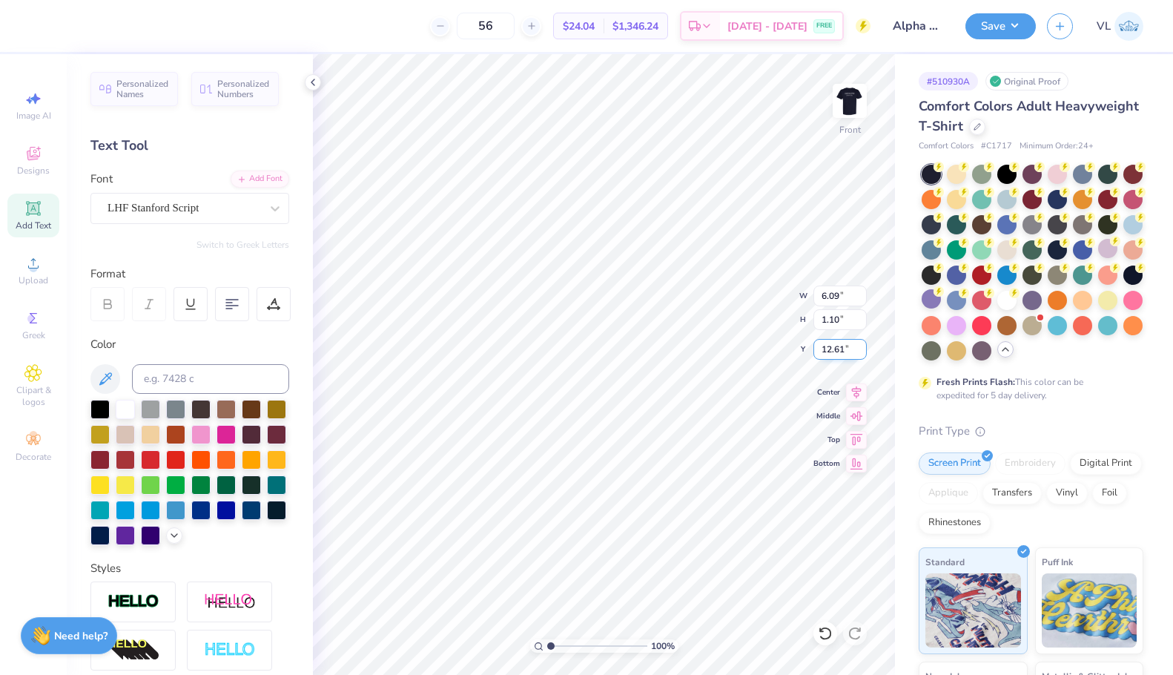
type input "12.61"
click at [851, 394] on icon at bounding box center [856, 390] width 21 height 18
click at [1005, 10] on div "Save VL" at bounding box center [1069, 26] width 208 height 52
click at [1013, 29] on button "Save" at bounding box center [1000, 24] width 70 height 26
click at [852, 98] on img at bounding box center [849, 100] width 59 height 59
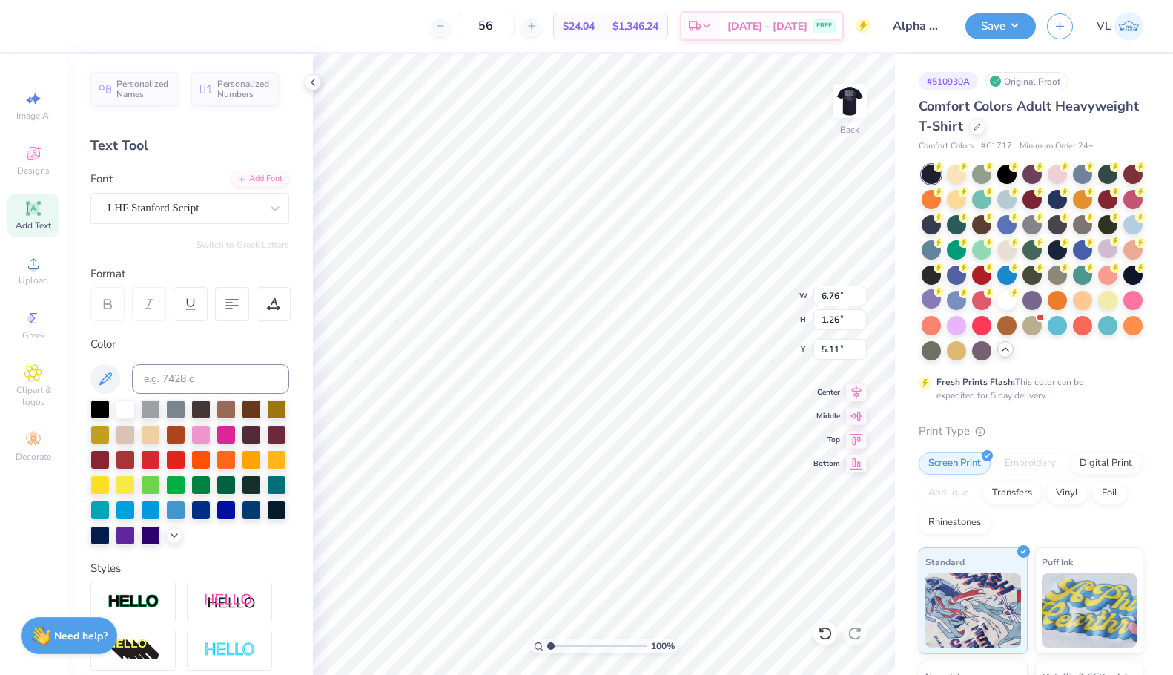
type textarea "Austin, Texas"
click at [992, 27] on button "Save" at bounding box center [1000, 24] width 70 height 26
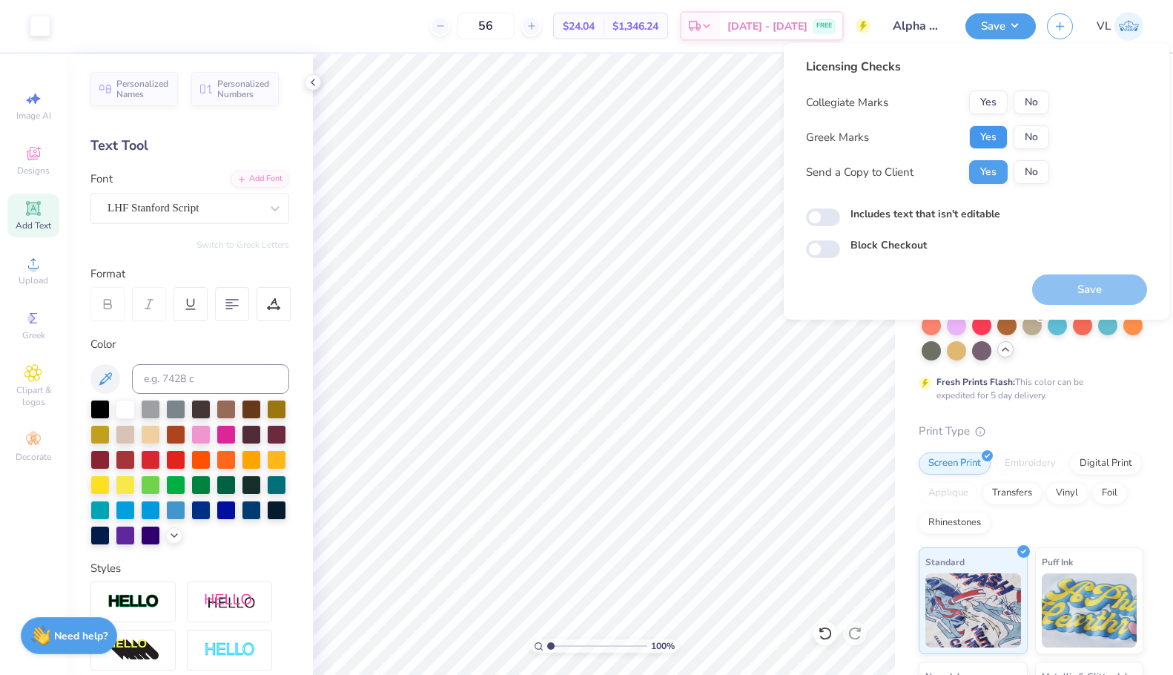
click at [983, 133] on button "Yes" at bounding box center [988, 137] width 39 height 24
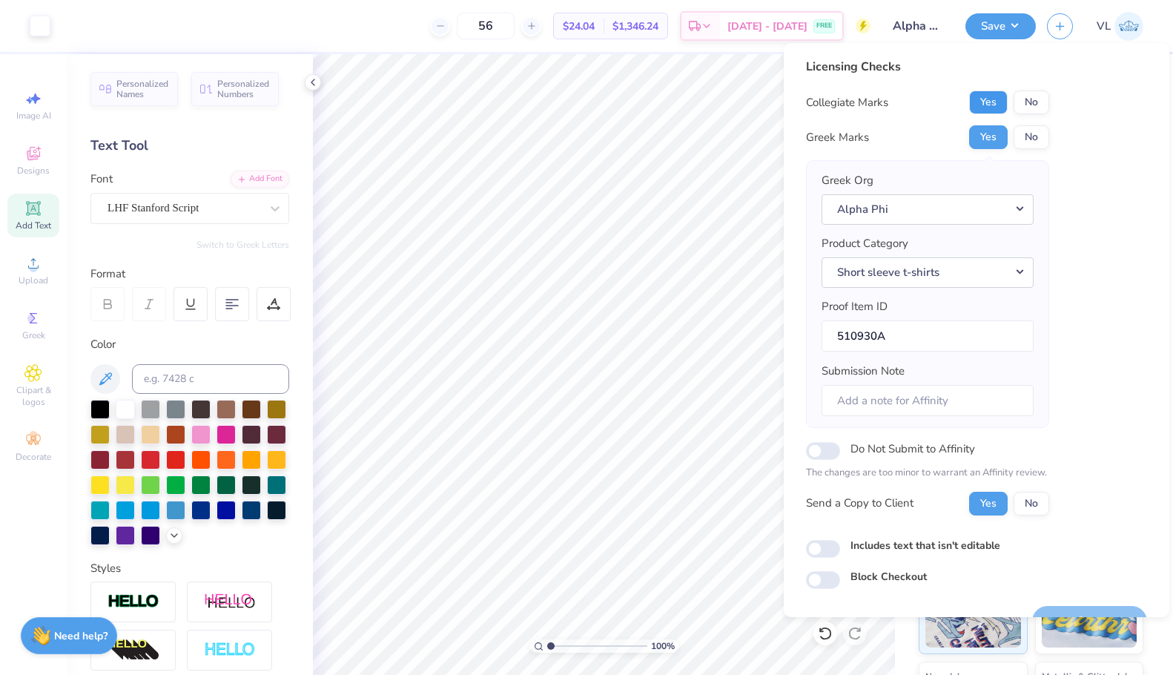
click at [994, 99] on button "Yes" at bounding box center [988, 102] width 39 height 24
click at [1032, 108] on button "No" at bounding box center [1031, 102] width 36 height 24
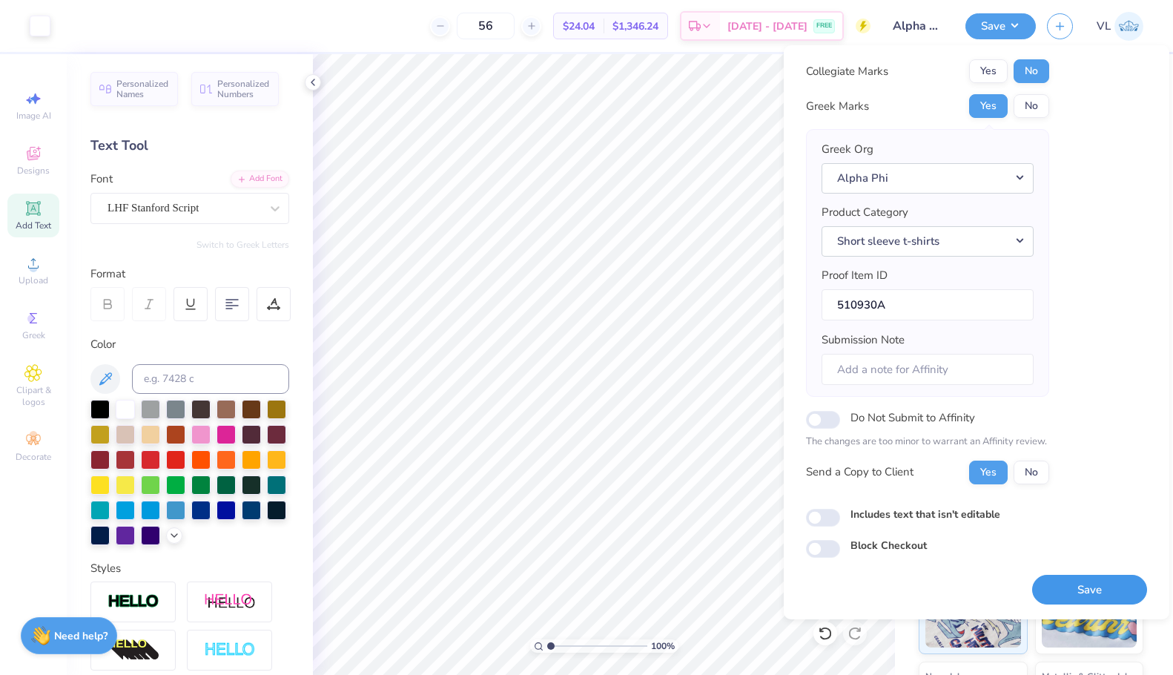
click at [1097, 593] on button "Save" at bounding box center [1089, 590] width 115 height 30
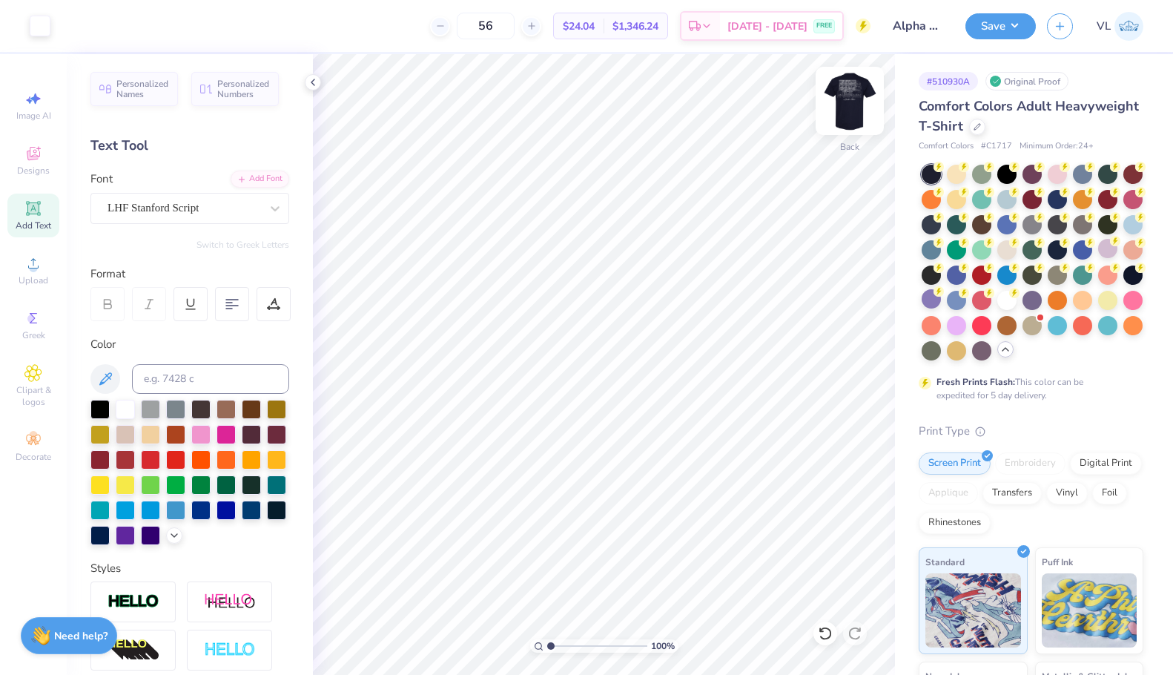
click at [850, 113] on img at bounding box center [849, 100] width 59 height 59
